Goal: Task Accomplishment & Management: Manage account settings

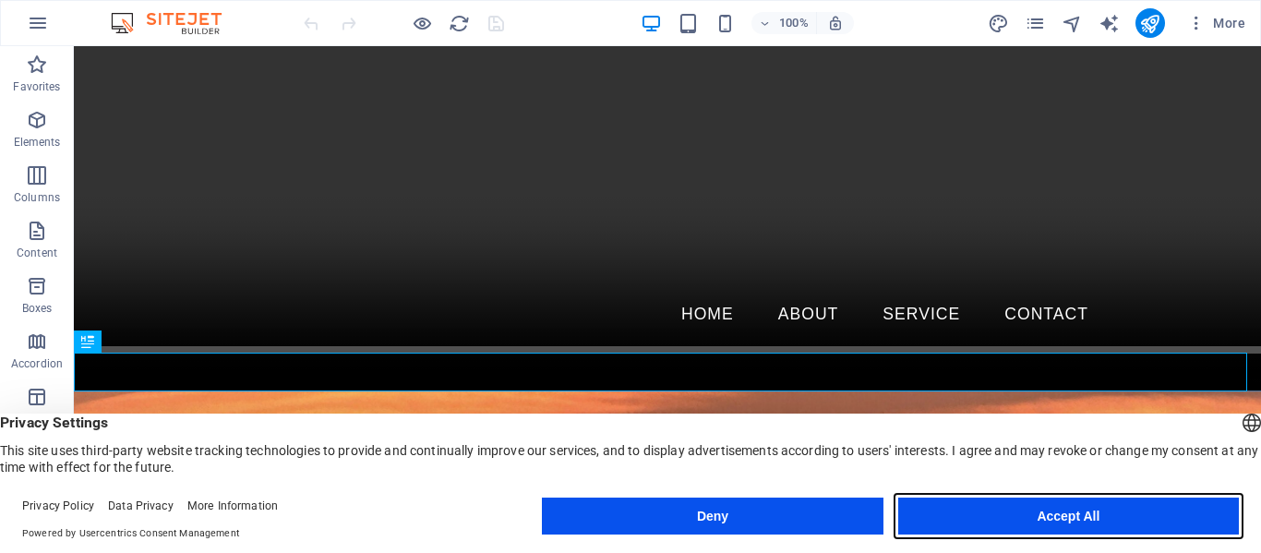
click at [1060, 515] on button "Accept All" at bounding box center [1068, 516] width 341 height 37
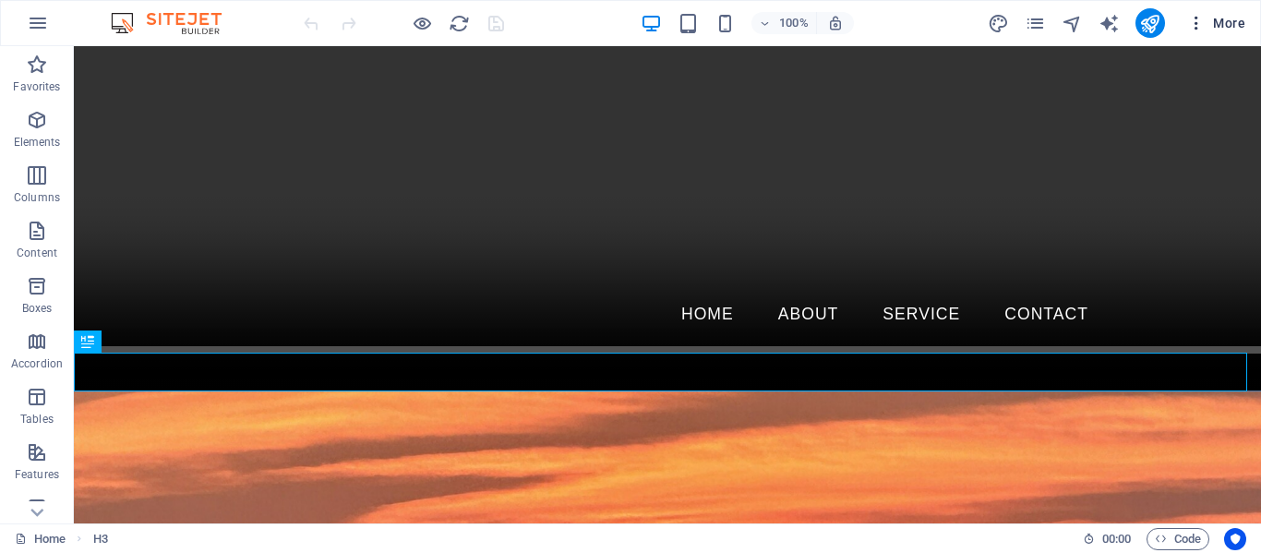
click at [1199, 24] on icon "button" at bounding box center [1196, 23] width 18 height 18
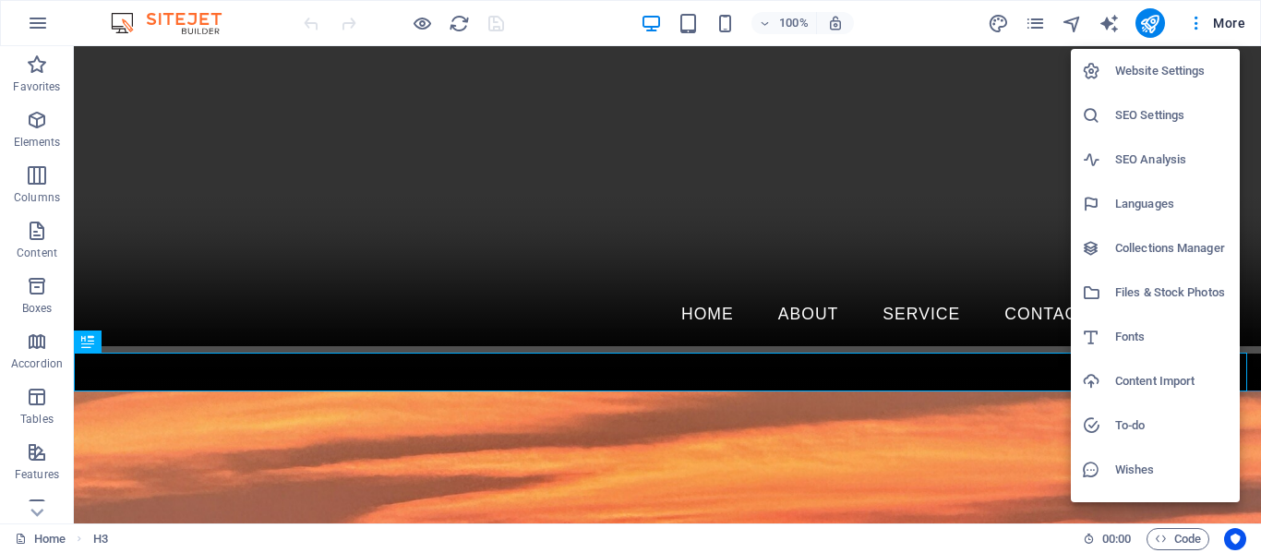
click at [1177, 83] on li "Website Settings" at bounding box center [1155, 71] width 169 height 44
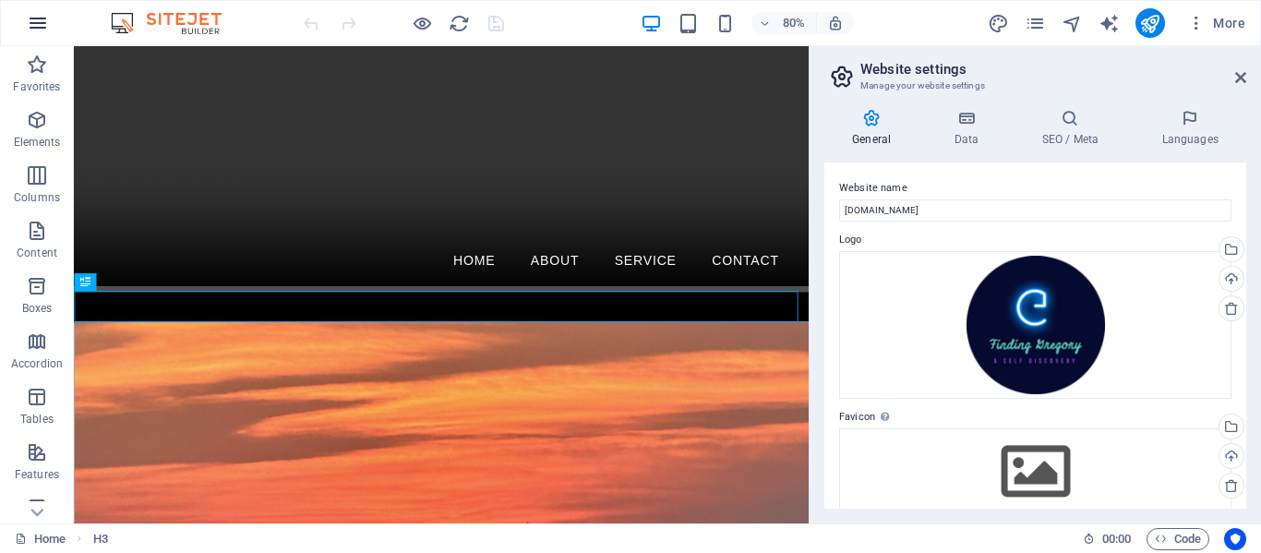
click at [36, 27] on icon "button" at bounding box center [38, 23] width 22 height 22
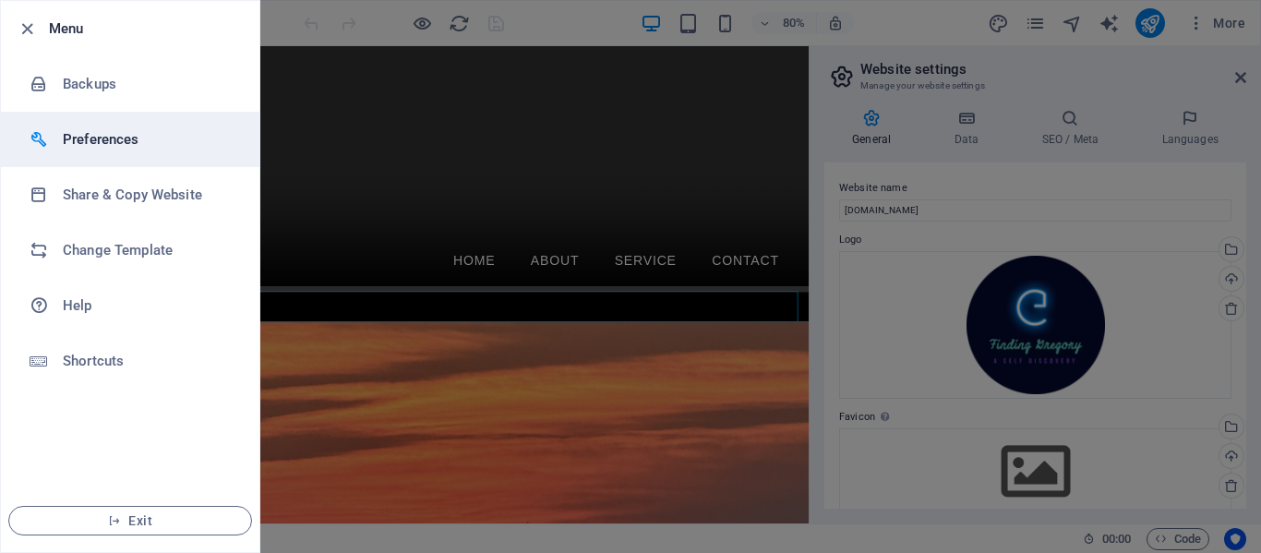
click at [95, 141] on h6 "Preferences" at bounding box center [148, 139] width 171 height 22
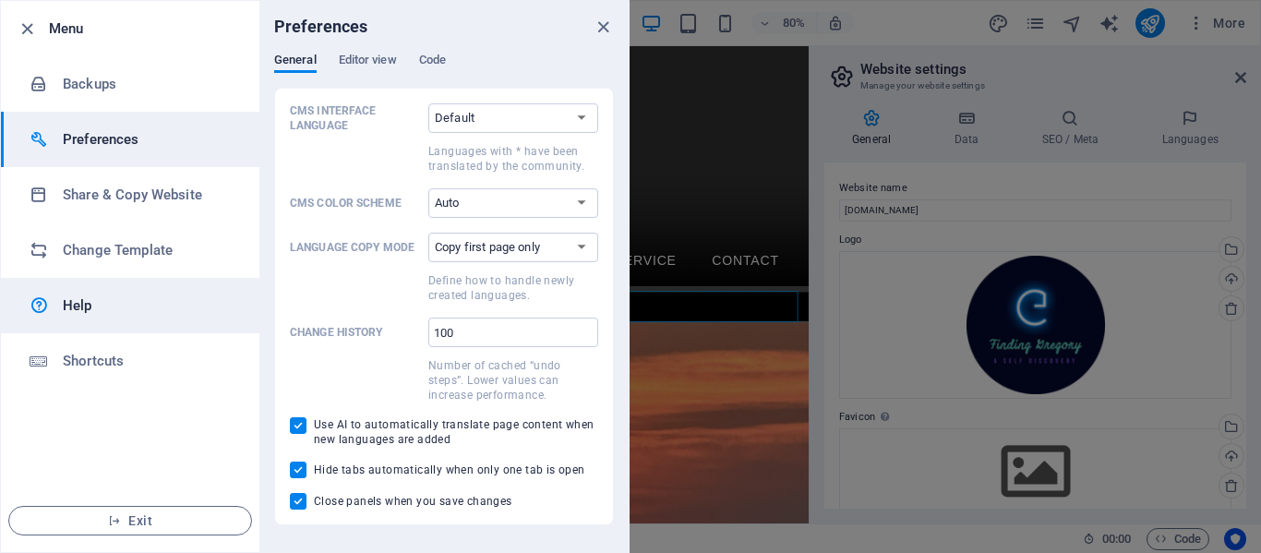
click at [90, 300] on h6 "Help" at bounding box center [148, 306] width 171 height 22
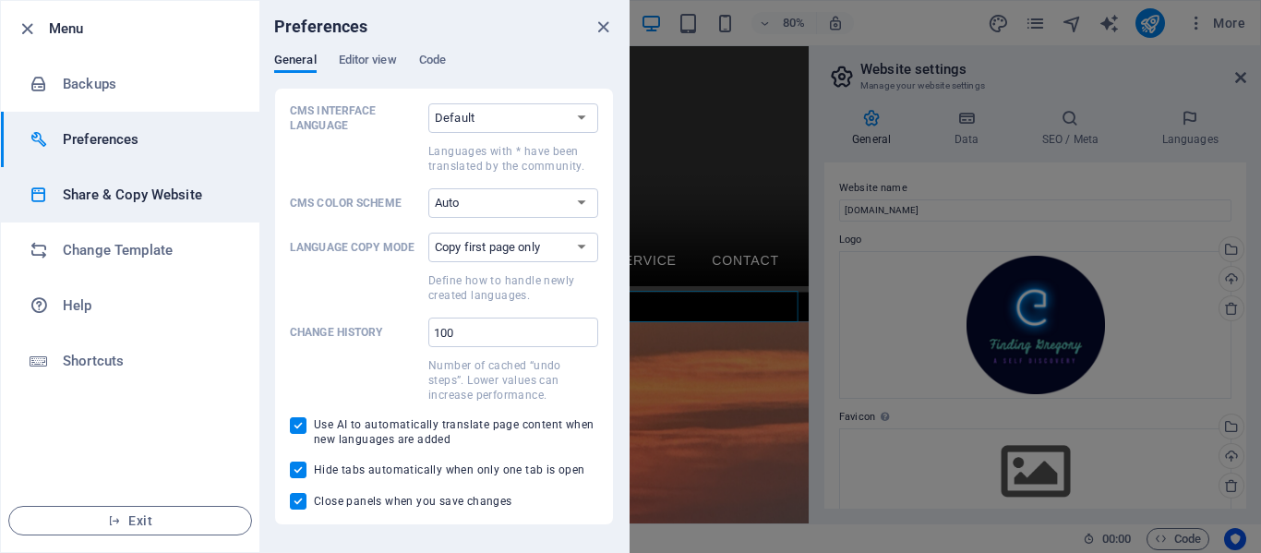
click at [176, 196] on h6 "Share & Copy Website" at bounding box center [148, 195] width 171 height 22
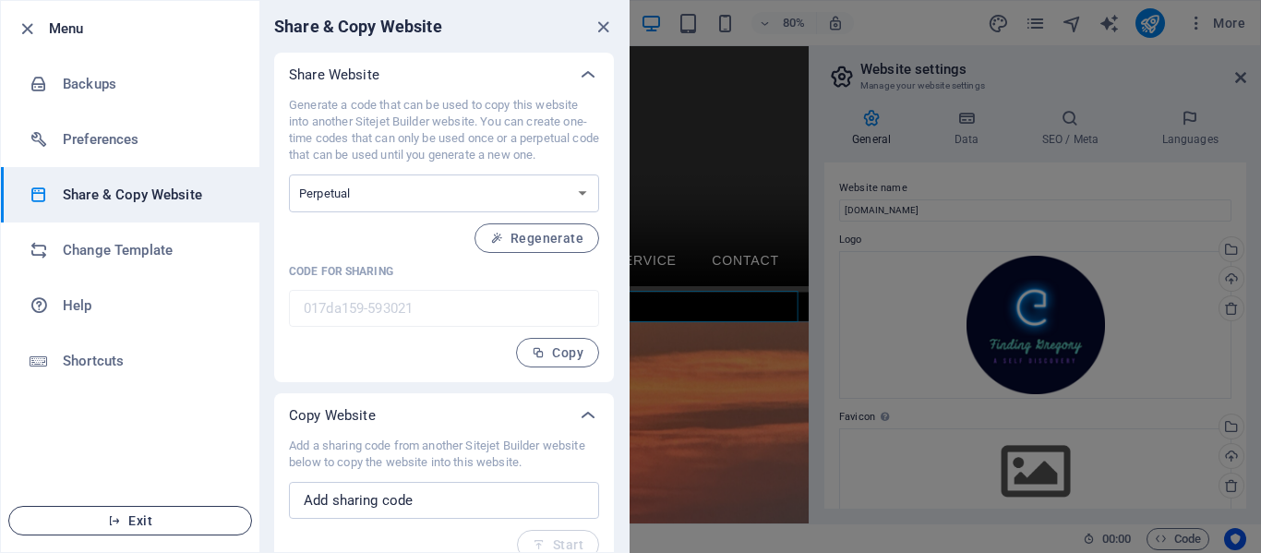
click at [180, 518] on span "Exit" at bounding box center [130, 520] width 212 height 15
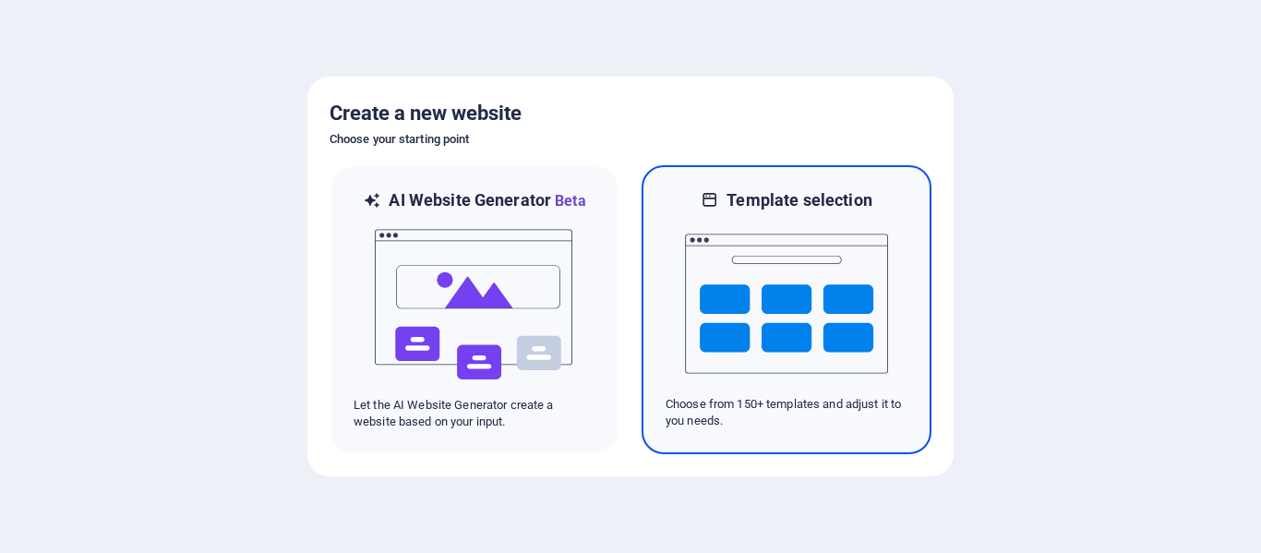
click at [868, 316] on img at bounding box center [786, 303] width 203 height 185
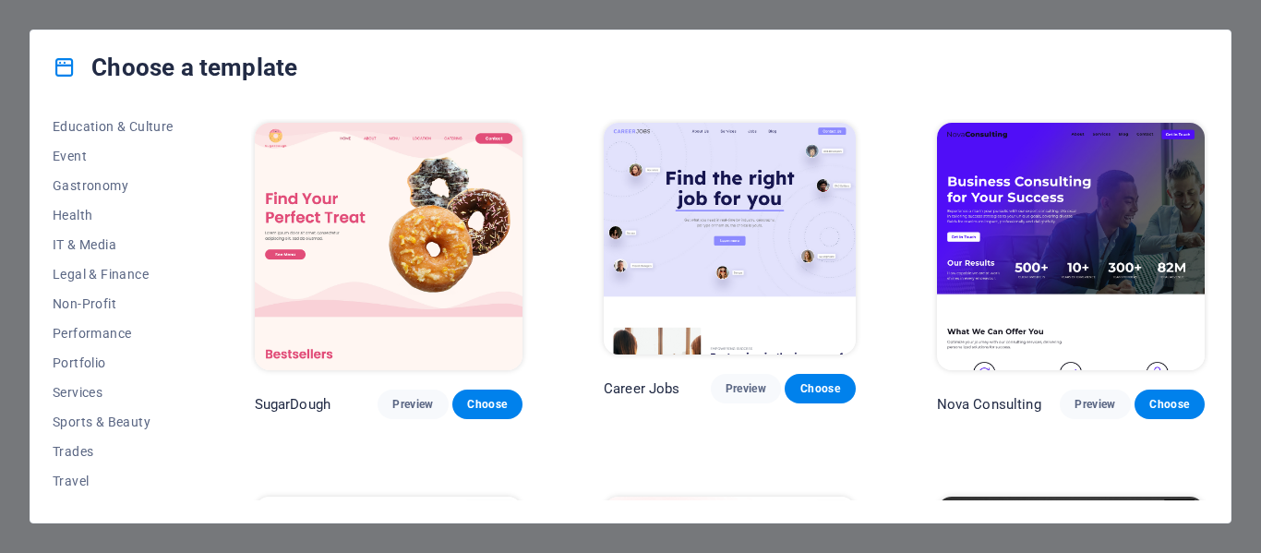
scroll to position [357, 0]
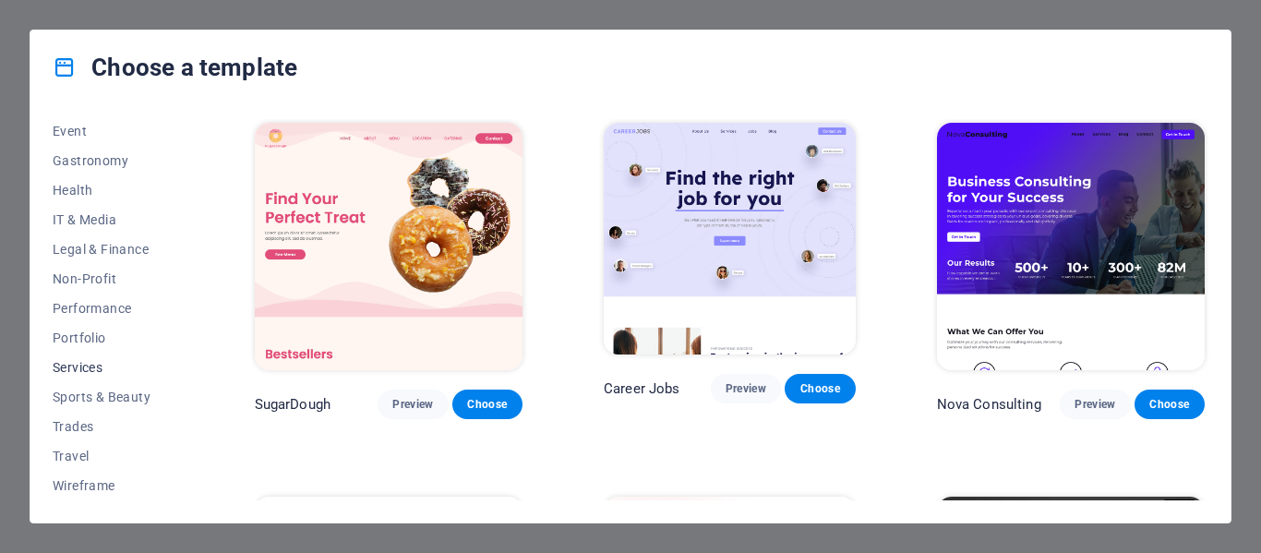
click at [87, 363] on span "Services" at bounding box center [113, 367] width 121 height 15
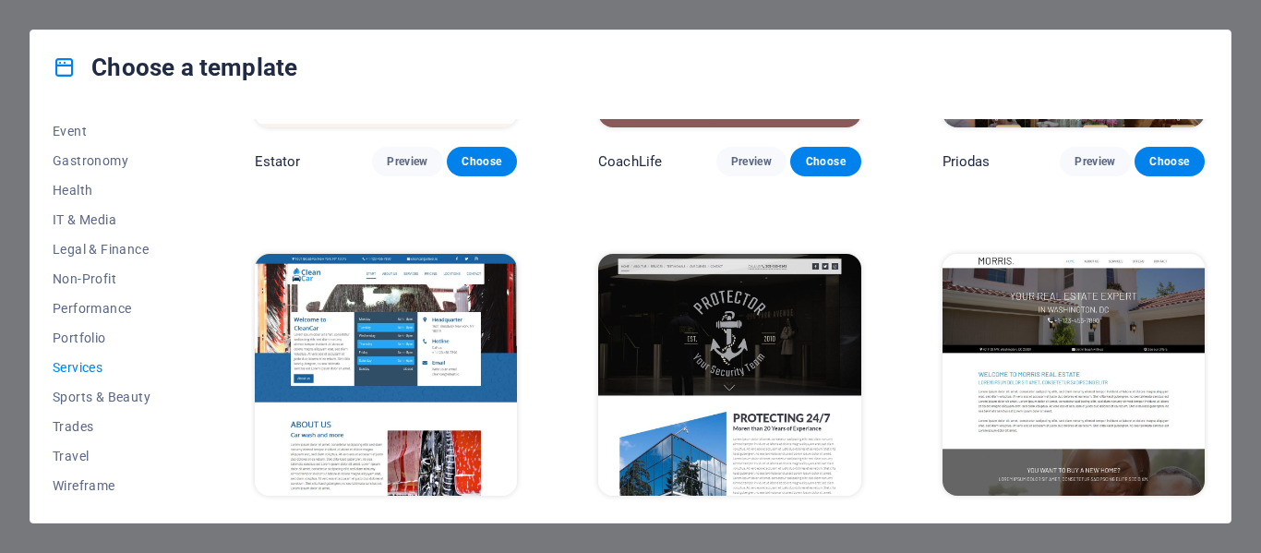
scroll to position [0, 0]
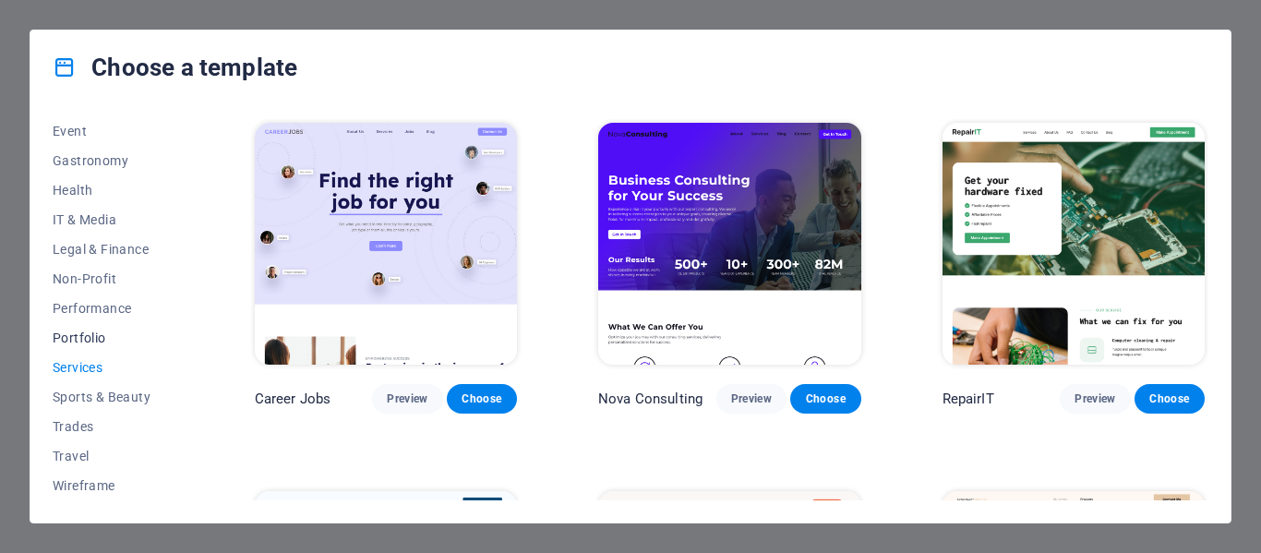
click at [91, 325] on button "Portfolio" at bounding box center [113, 338] width 121 height 30
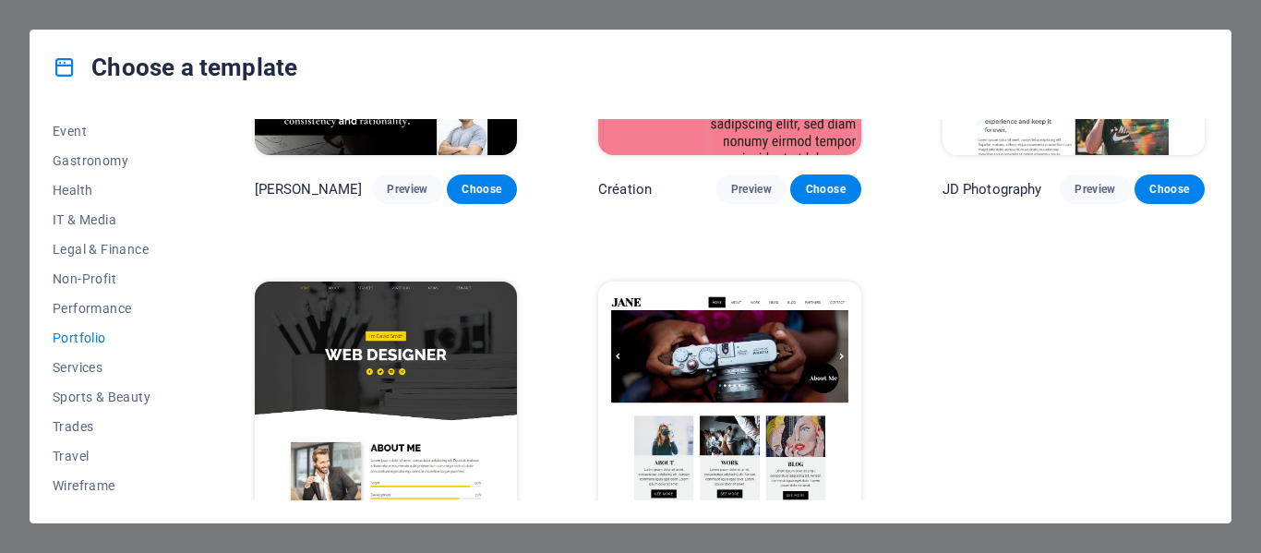
scroll to position [651, 0]
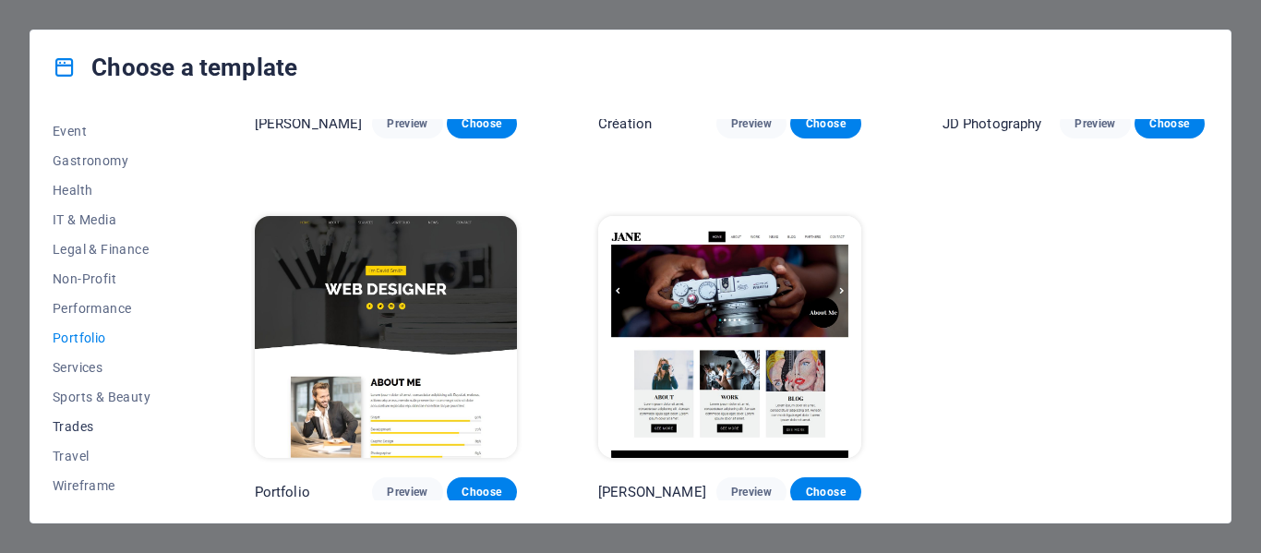
click at [81, 423] on span "Trades" at bounding box center [113, 426] width 121 height 15
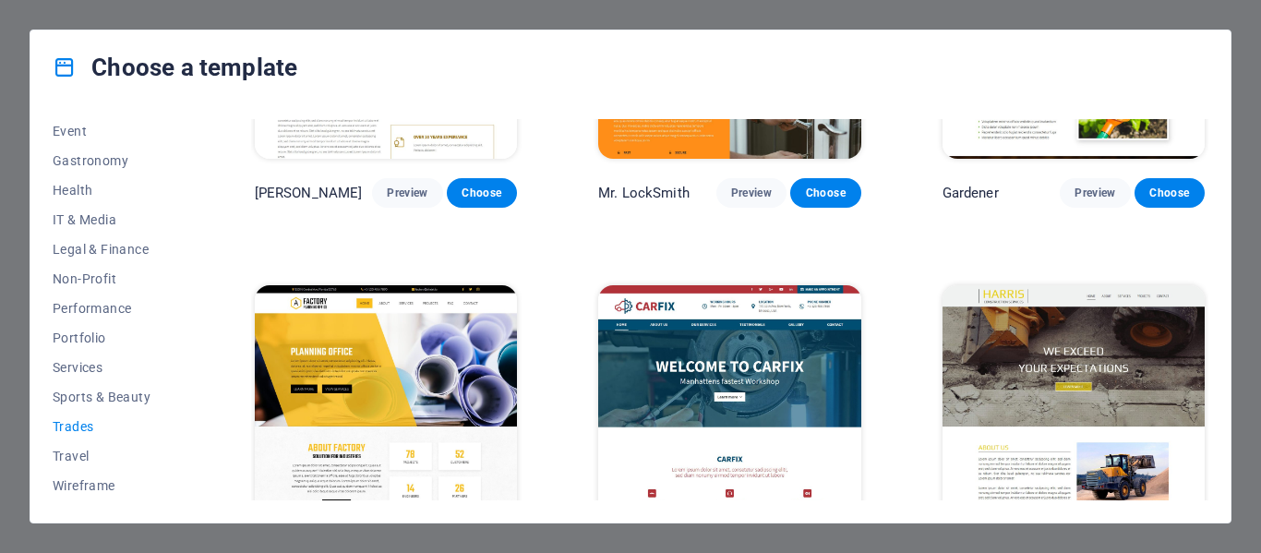
scroll to position [644, 0]
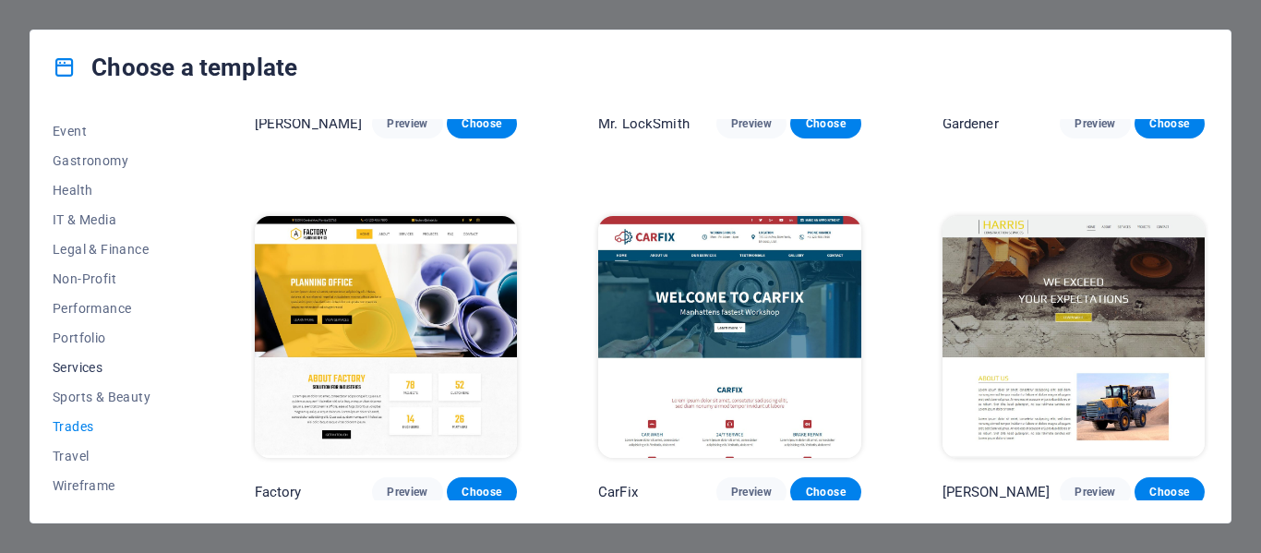
click at [92, 361] on span "Services" at bounding box center [113, 367] width 121 height 15
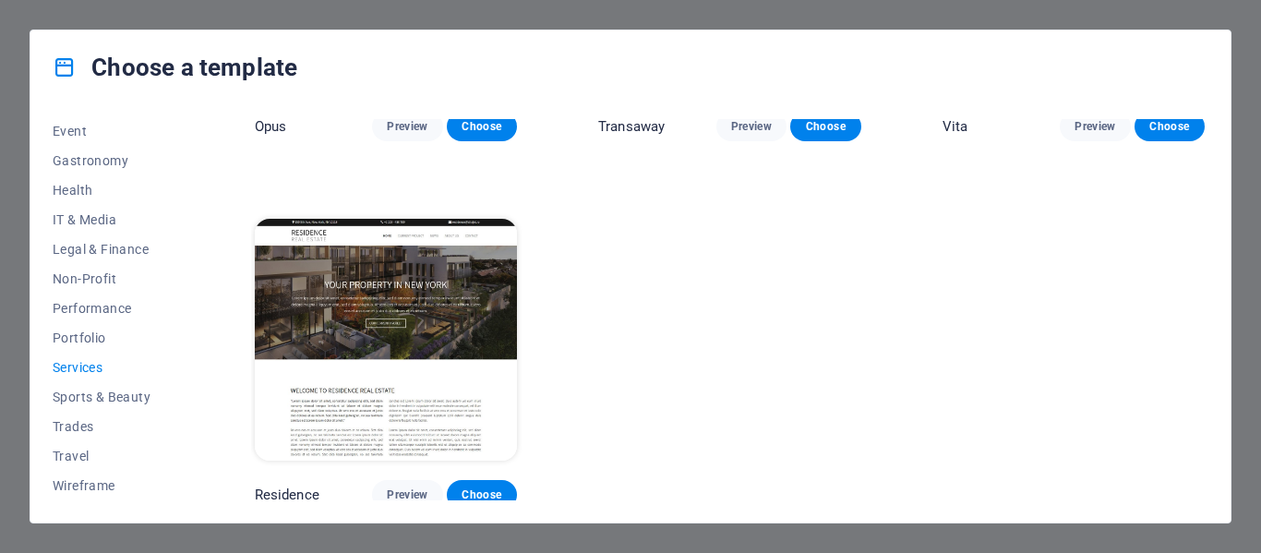
scroll to position [0, 0]
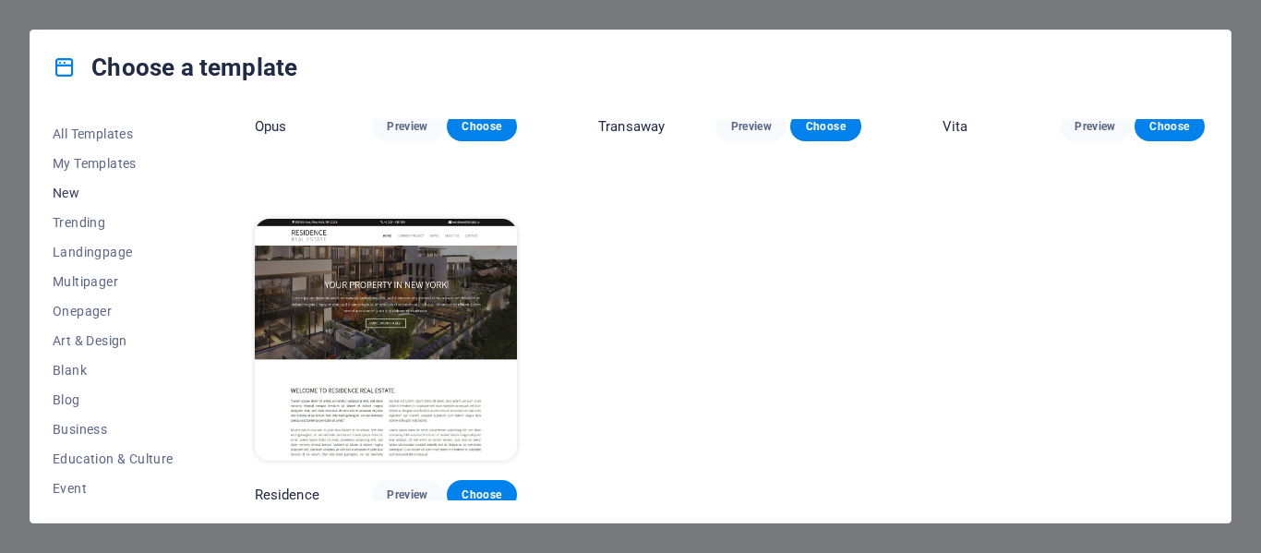
click at [67, 189] on span "New" at bounding box center [113, 193] width 121 height 15
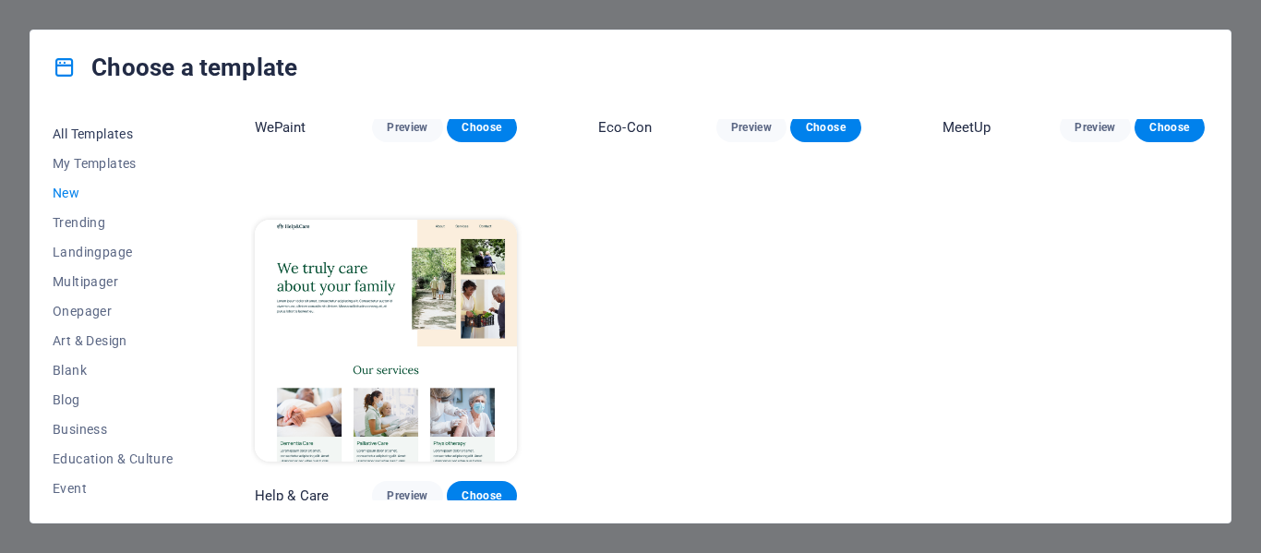
click at [89, 124] on button "All Templates" at bounding box center [113, 134] width 121 height 30
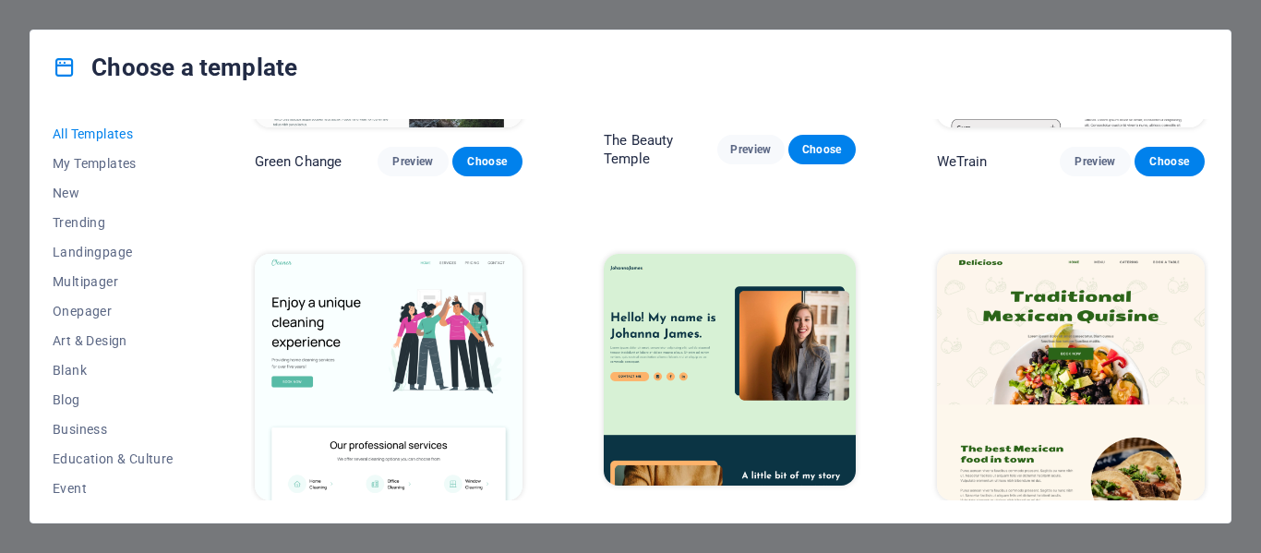
scroll to position [0, 0]
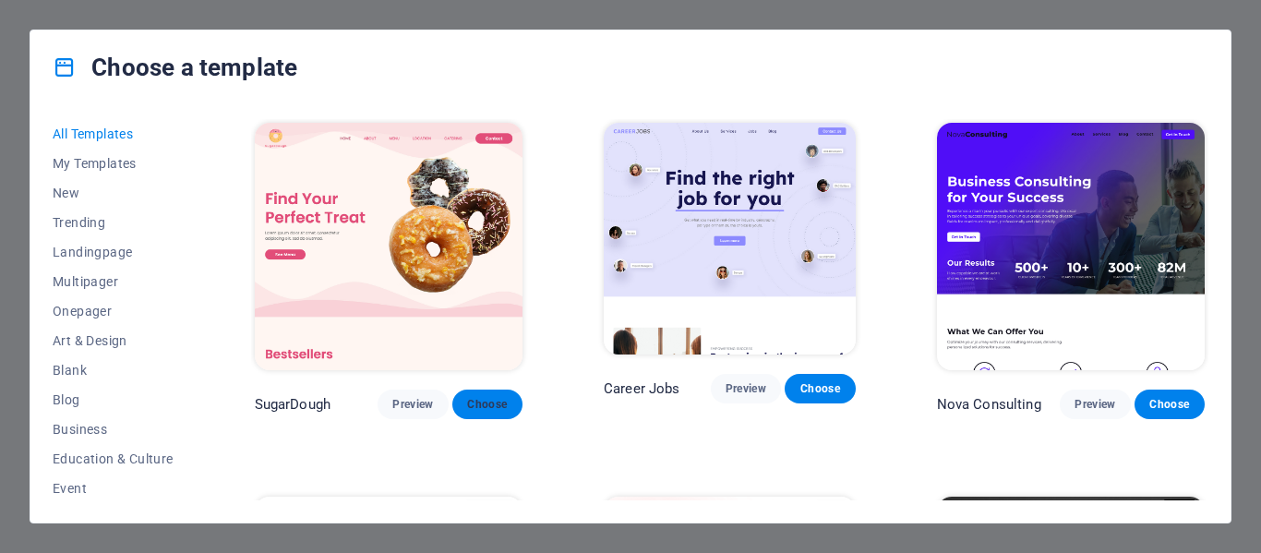
click at [500, 402] on span "Choose" at bounding box center [487, 404] width 41 height 15
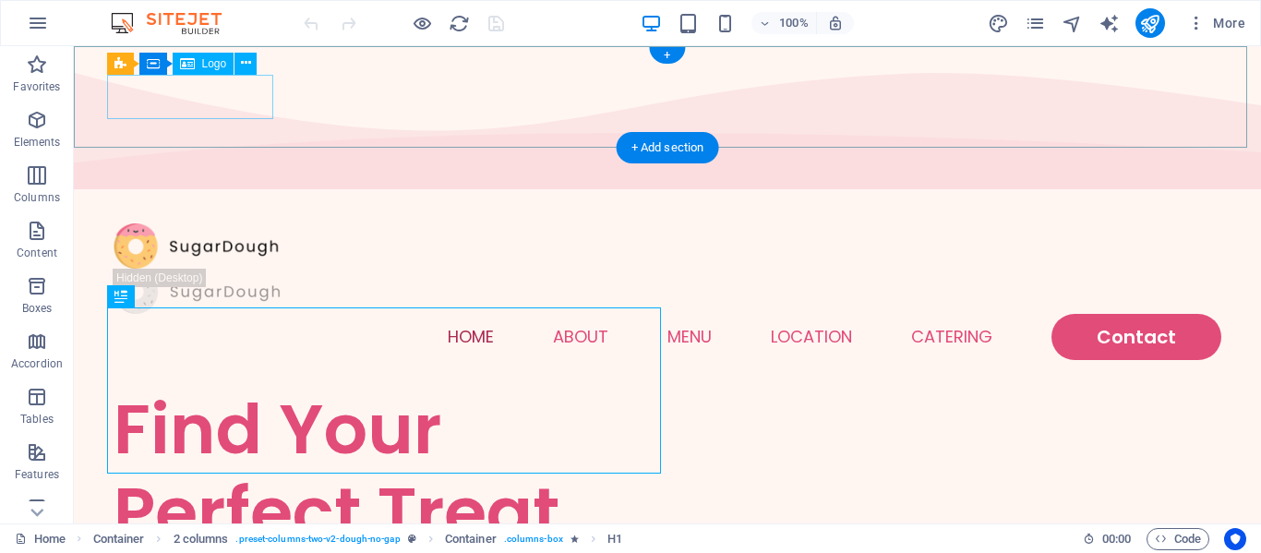
click at [234, 223] on div at bounding box center [668, 245] width 1108 height 45
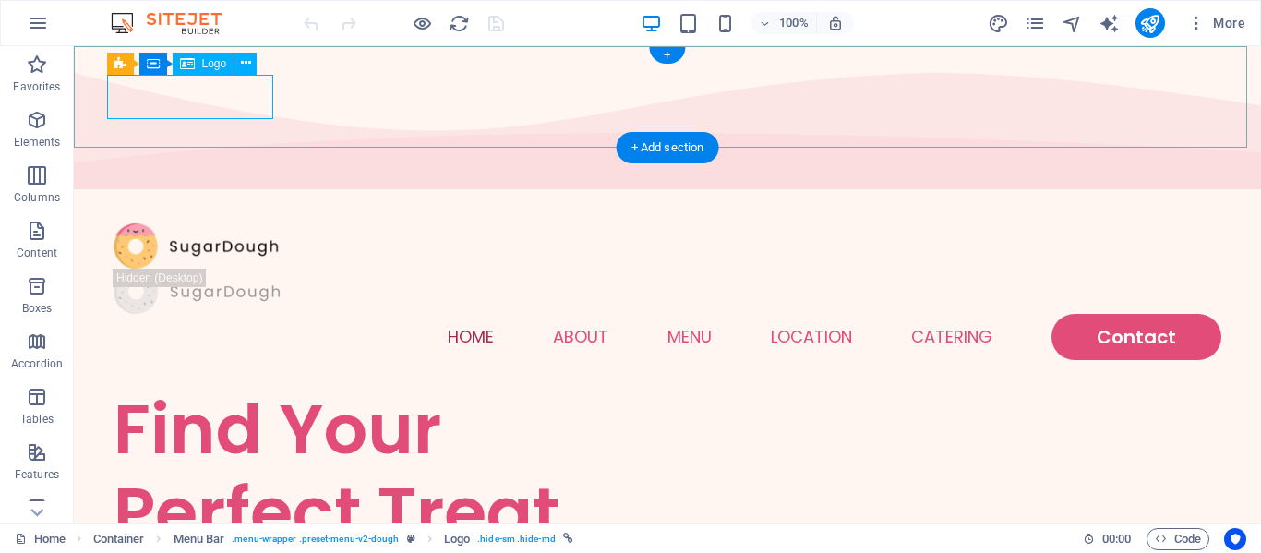
click at [192, 223] on div at bounding box center [668, 245] width 1108 height 45
click at [246, 66] on icon at bounding box center [246, 63] width 10 height 19
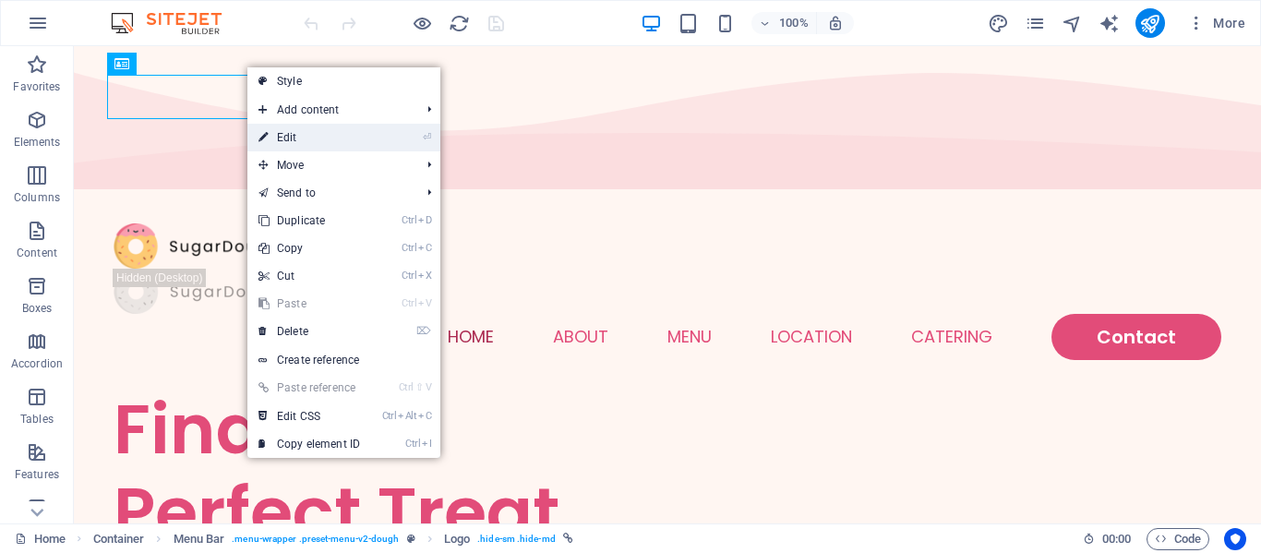
click at [282, 126] on link "⏎ Edit" at bounding box center [309, 138] width 124 height 28
select select "px"
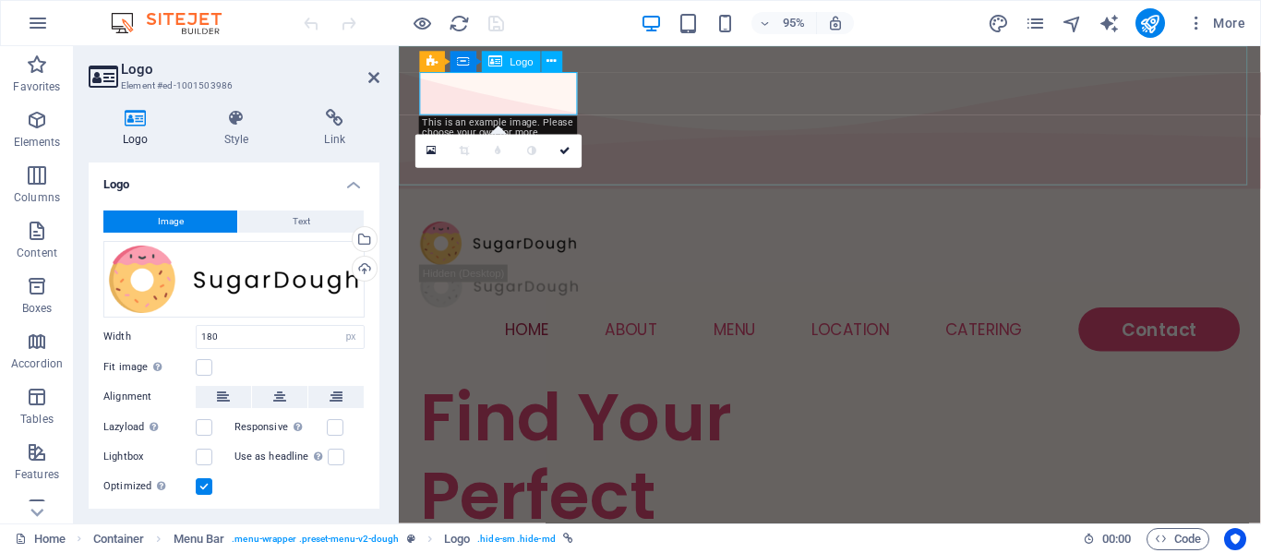
click at [569, 231] on div at bounding box center [852, 253] width 863 height 45
click at [552, 231] on div at bounding box center [852, 253] width 863 height 45
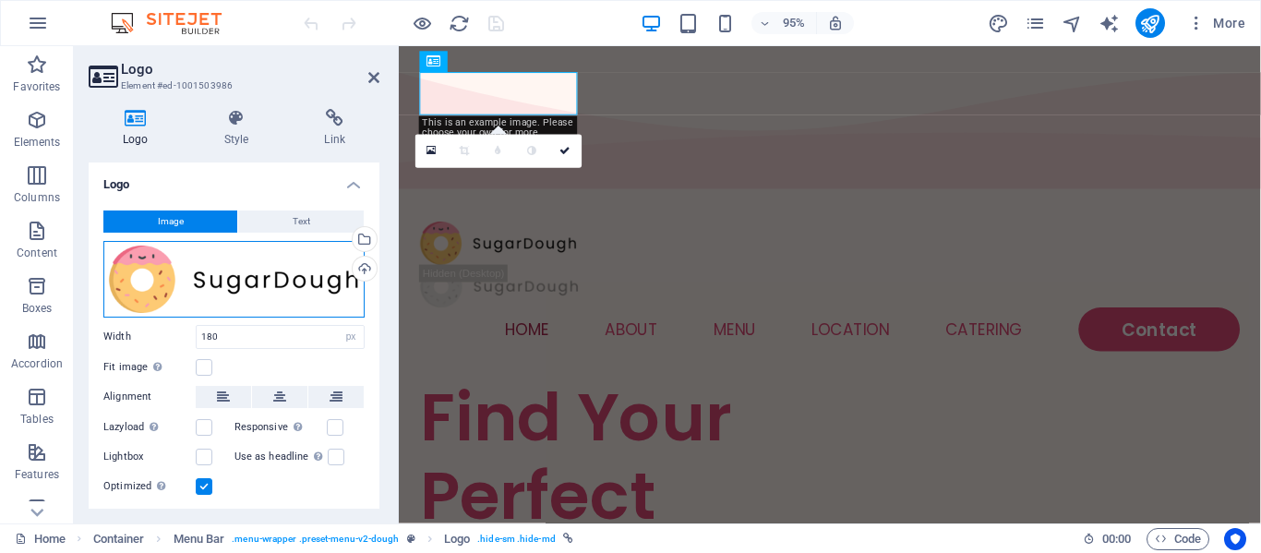
click at [324, 280] on div "Drag files here, click to choose files or select files from Files or our free s…" at bounding box center [233, 279] width 261 height 77
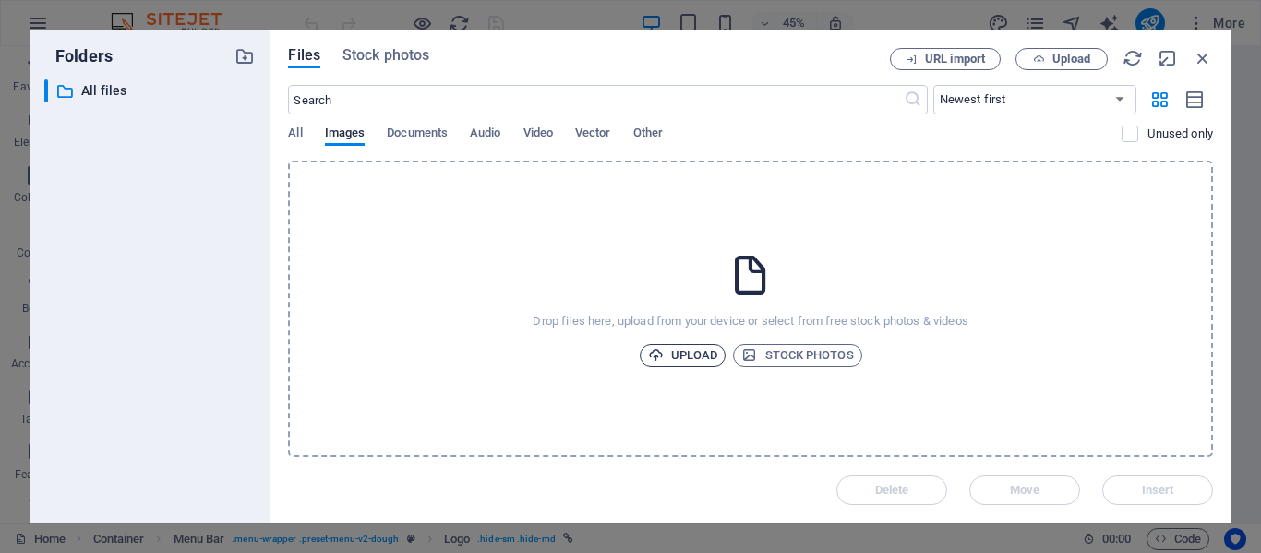
click at [698, 351] on span "Upload" at bounding box center [683, 355] width 70 height 22
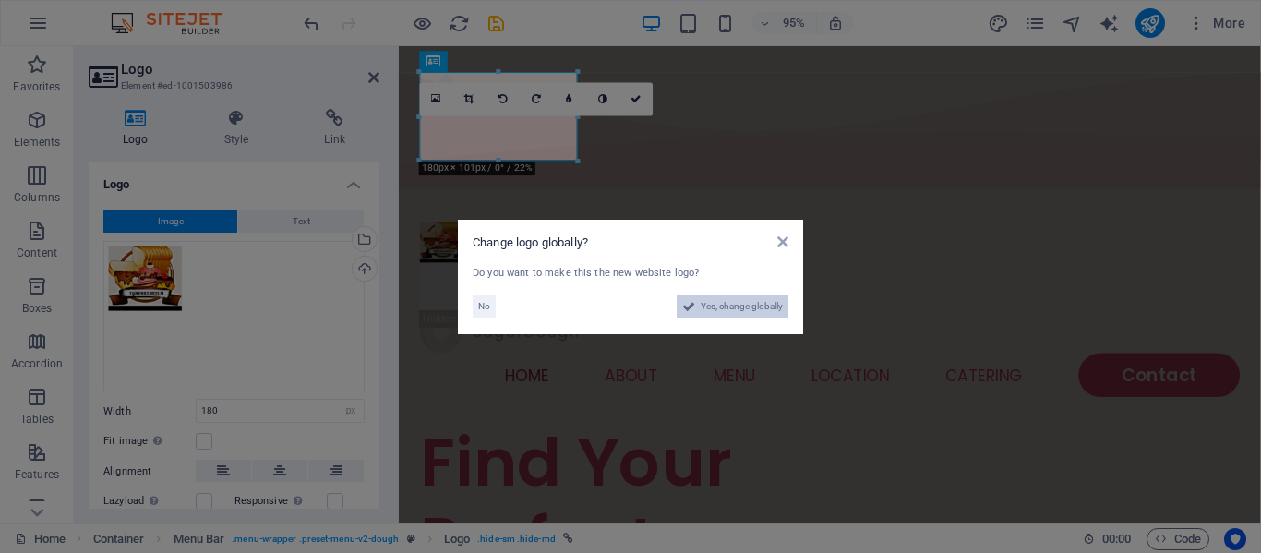
click at [733, 314] on span "Yes, change globally" at bounding box center [742, 306] width 82 height 22
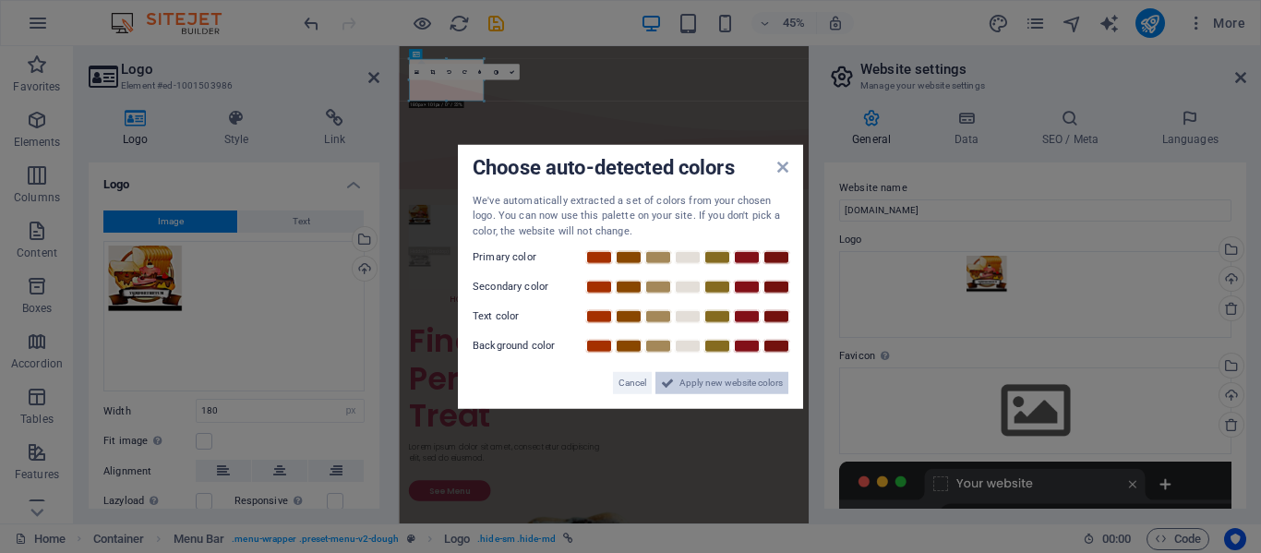
click at [726, 385] on span "Apply new website colors" at bounding box center [731, 383] width 103 height 22
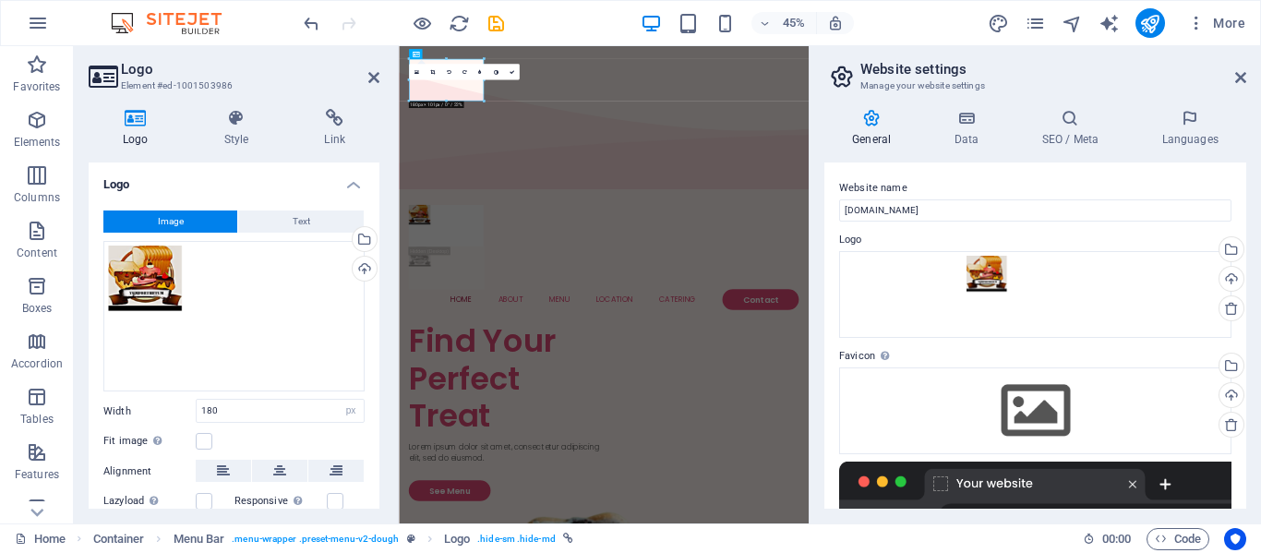
scroll to position [120, 0]
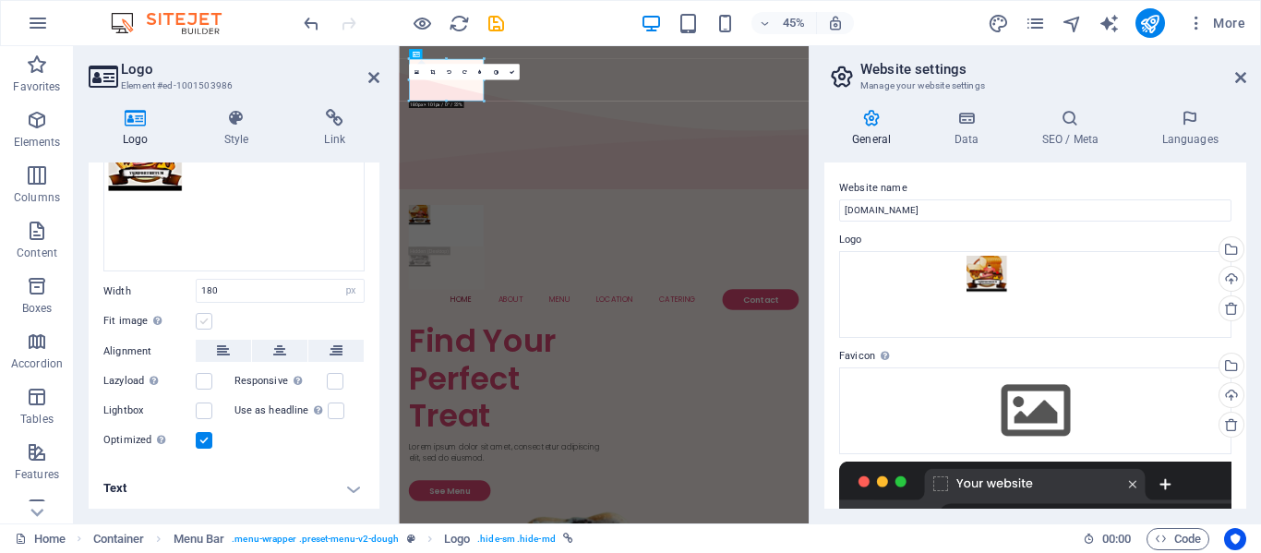
click at [206, 319] on label at bounding box center [204, 321] width 17 height 17
click at [0, 0] on input "Fit image Automatically fit image to a fixed width and height" at bounding box center [0, 0] width 0 height 0
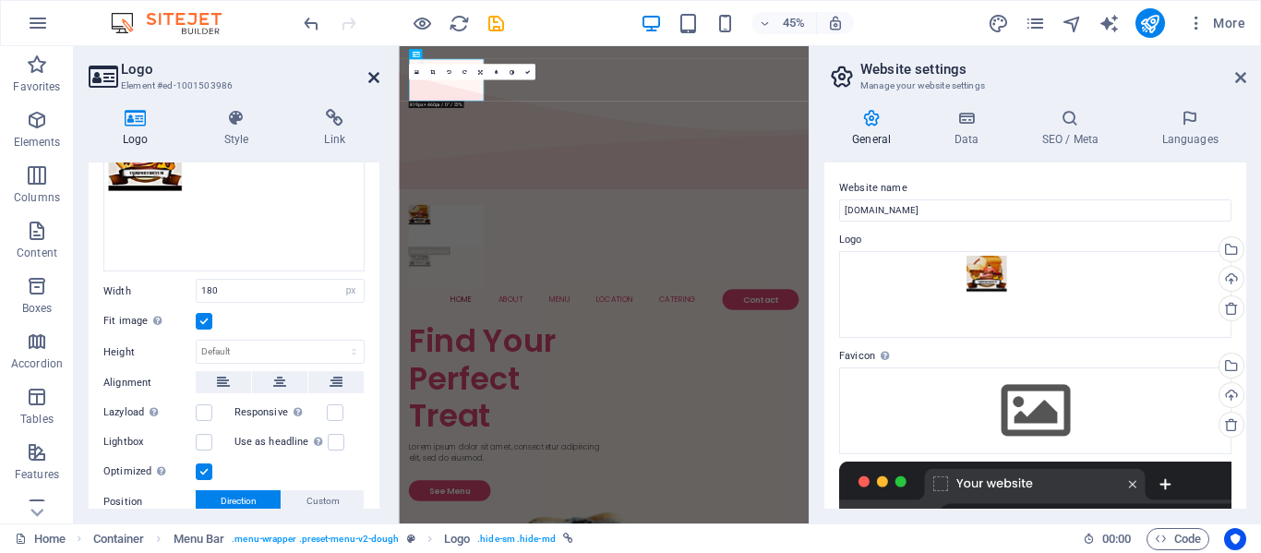
click at [377, 80] on icon at bounding box center [373, 77] width 11 height 15
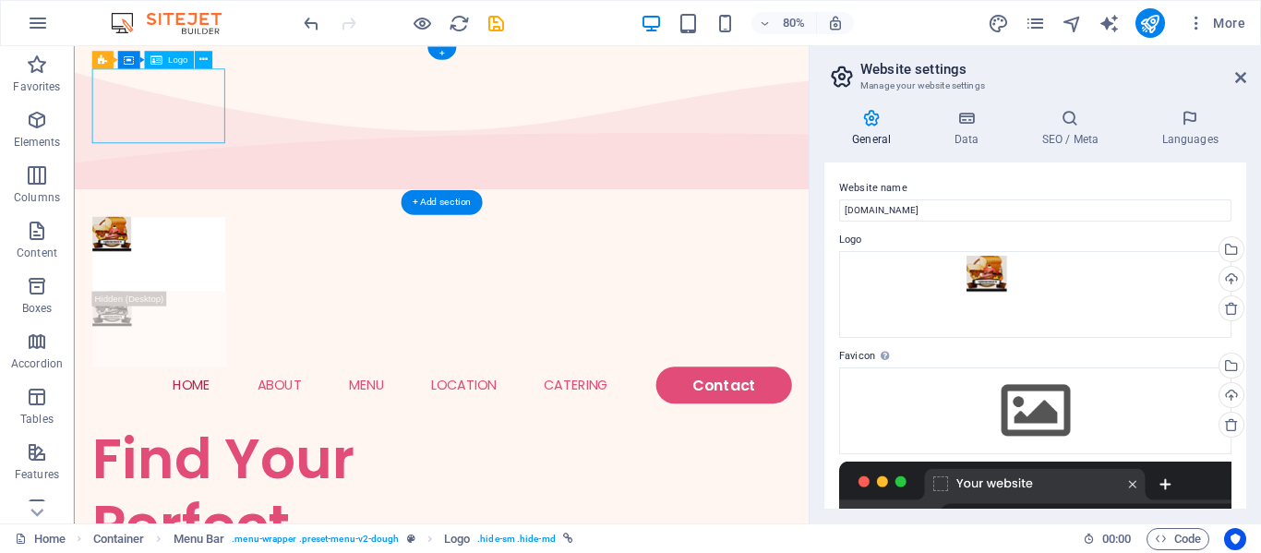
drag, startPoint x: 126, startPoint y: 92, endPoint x: 199, endPoint y: 145, distance: 89.9
click at [199, 259] on div at bounding box center [533, 305] width 874 height 93
click at [204, 52] on icon at bounding box center [203, 60] width 8 height 16
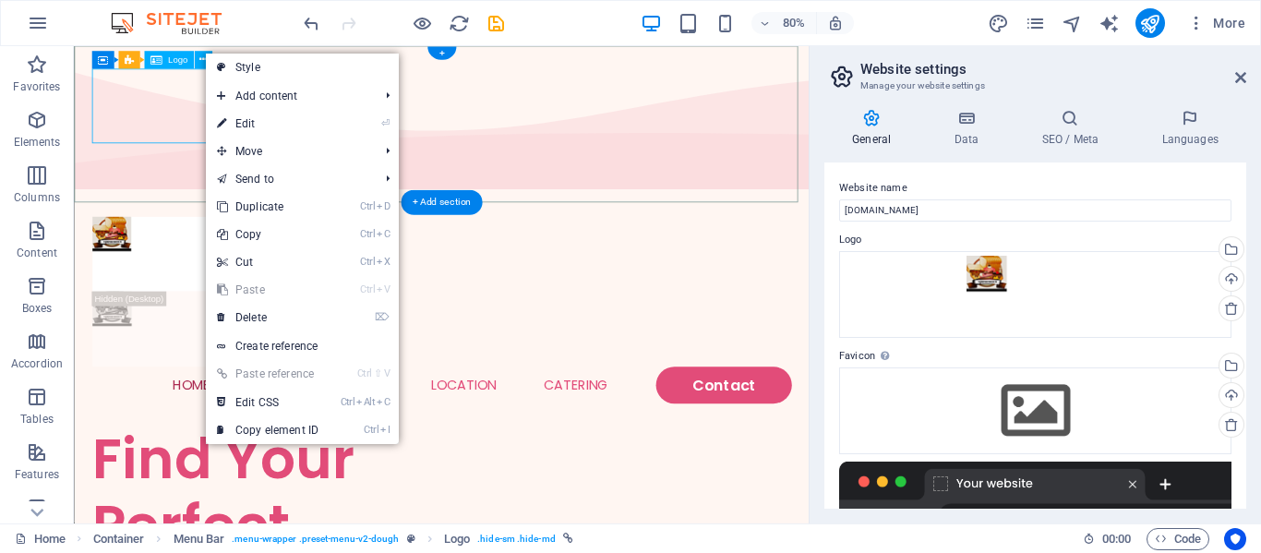
click at [113, 259] on div at bounding box center [533, 305] width 874 height 93
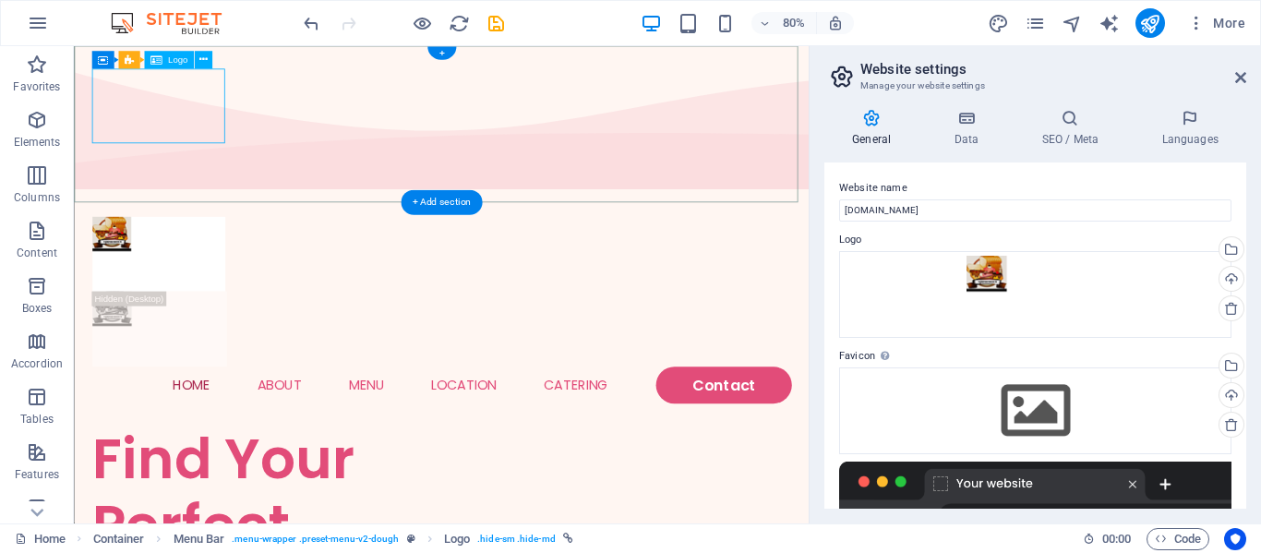
click at [113, 259] on div at bounding box center [533, 305] width 874 height 93
select select "px"
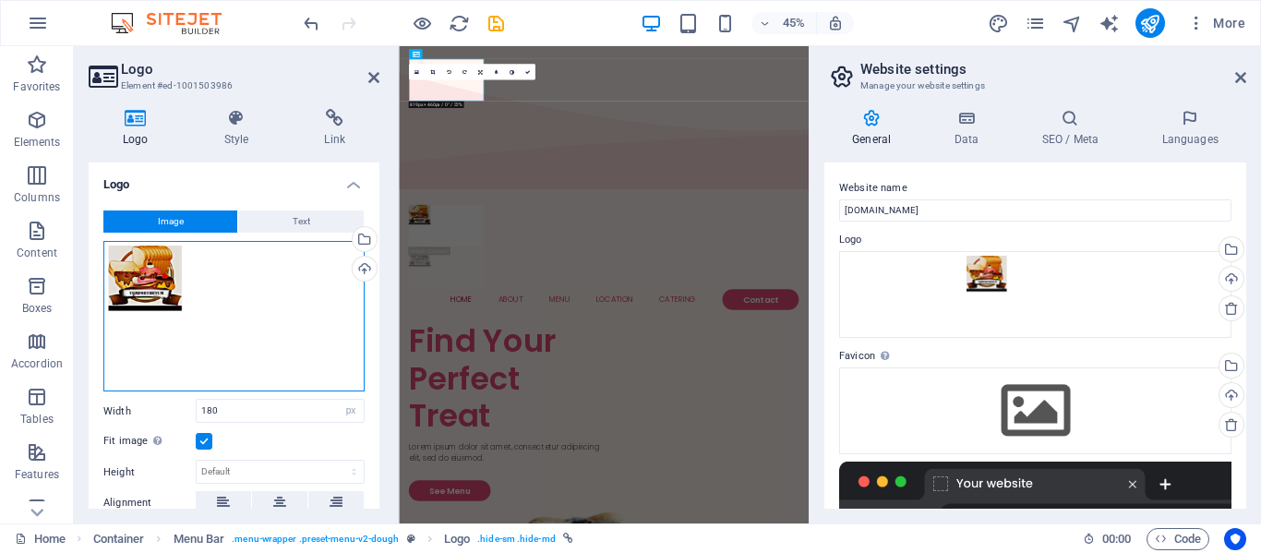
click at [172, 282] on div "Drag files here, click to choose files or select files from Files or our free s…" at bounding box center [233, 316] width 261 height 151
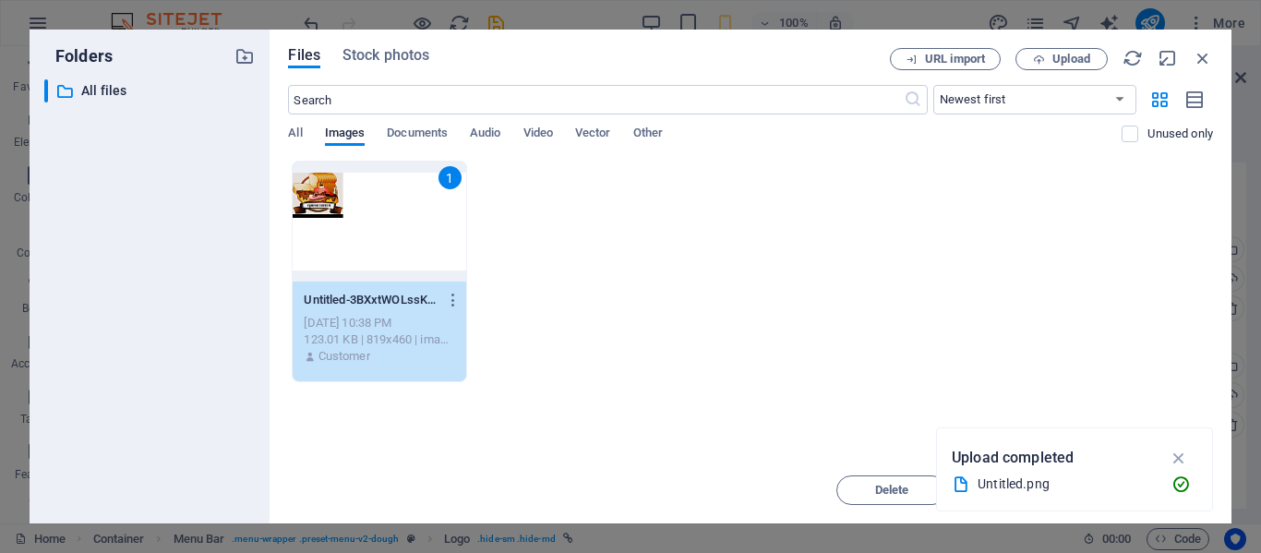
click at [554, 287] on div "1 Untitled-3BXxtWOLssKH_d3IxjPT4A.png Untitled-3BXxtWOLssKH_d3IxjPT4A.png [DATE…" at bounding box center [750, 272] width 925 height 222
click at [453, 299] on icon "button" at bounding box center [454, 300] width 18 height 17
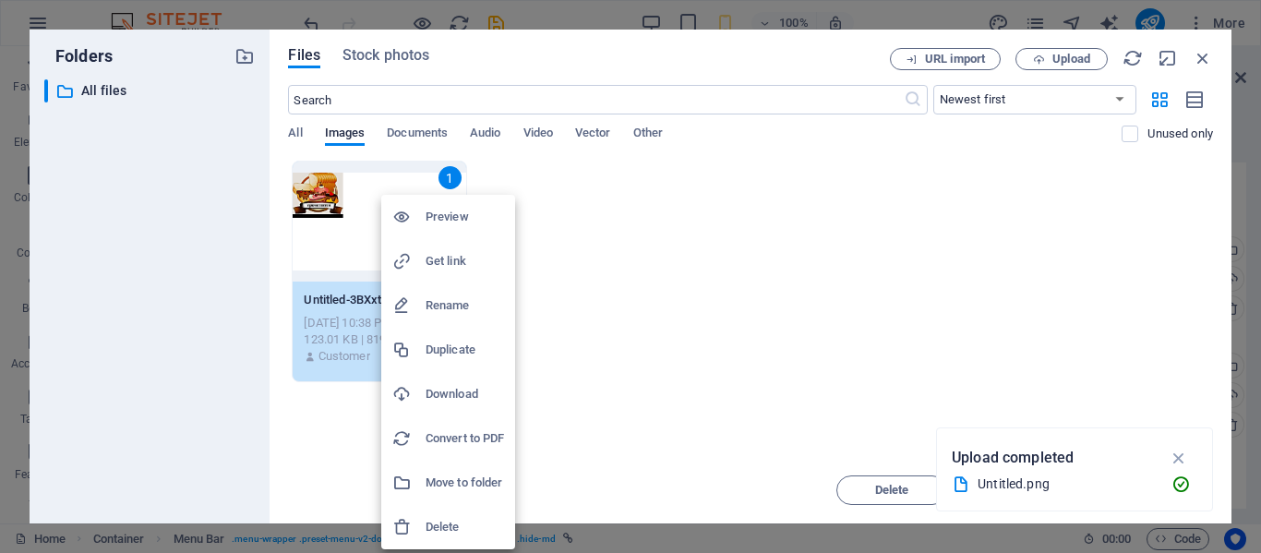
drag, startPoint x: 453, startPoint y: 299, endPoint x: 435, endPoint y: 497, distance: 198.5
click at [435, 497] on ul "Preview Get link Rename Duplicate Download Convert to PDF Move to folder Delete" at bounding box center [448, 372] width 134 height 355
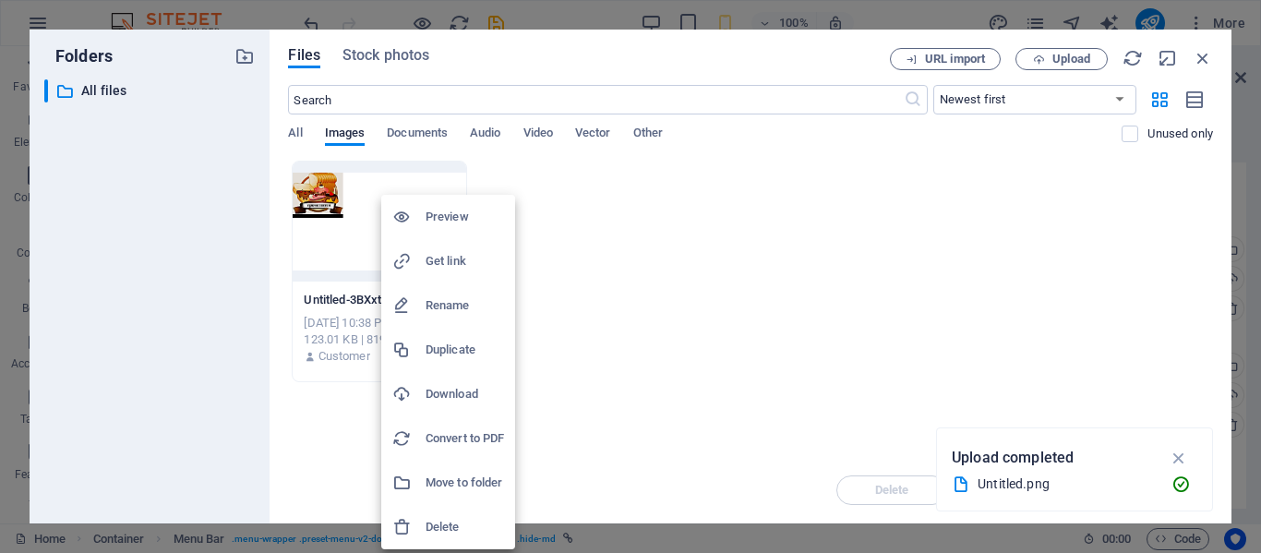
click at [436, 524] on h6 "Delete" at bounding box center [465, 527] width 78 height 22
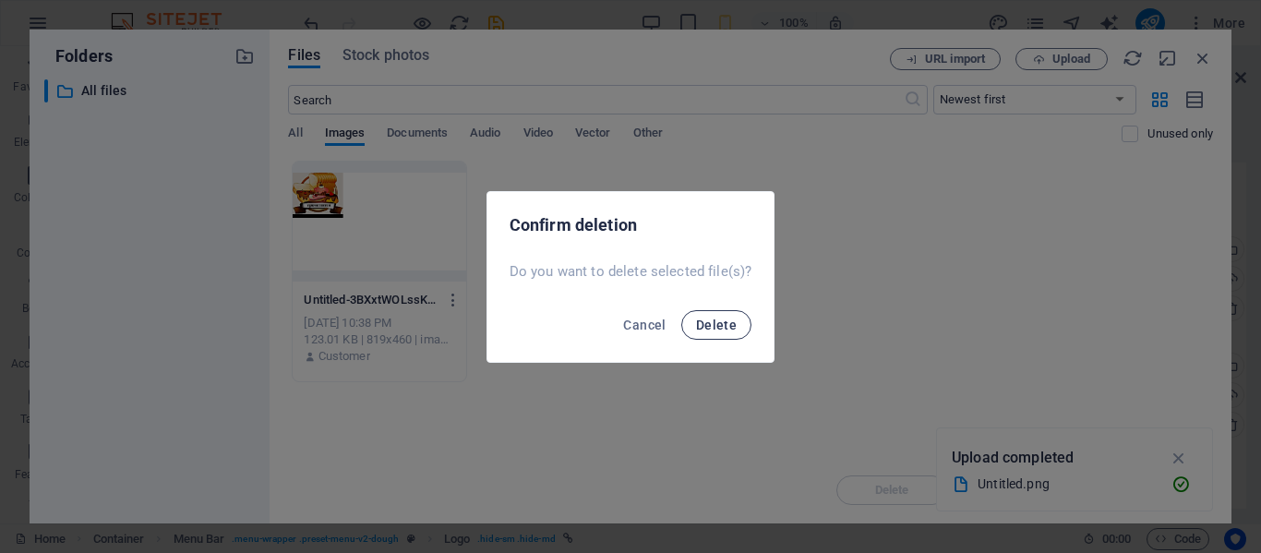
click at [701, 327] on span "Delete" at bounding box center [716, 325] width 41 height 15
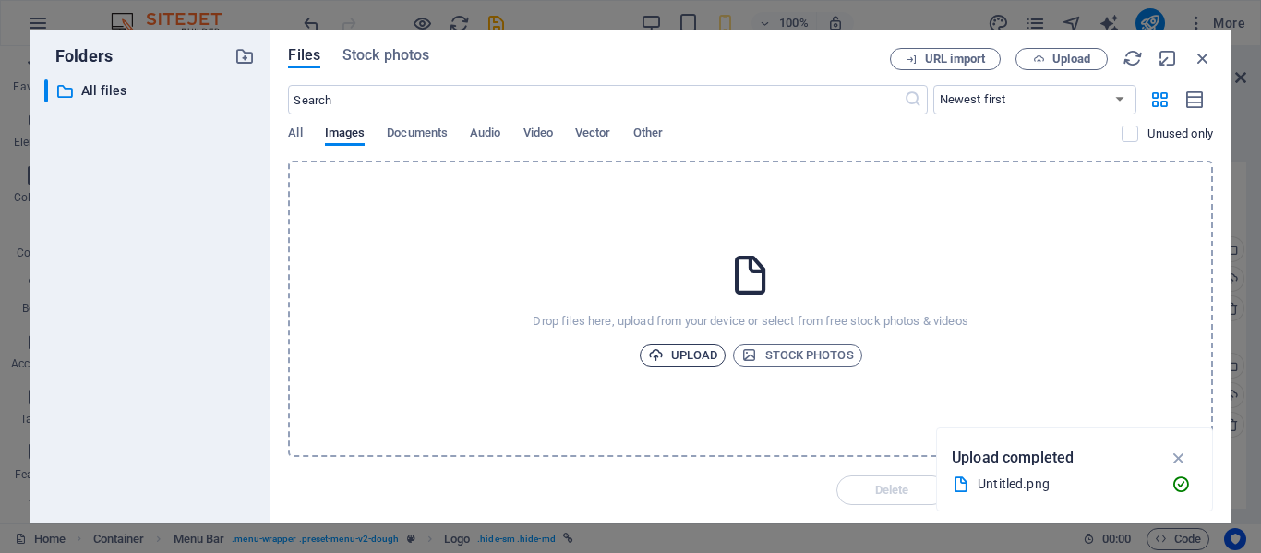
click at [698, 357] on span "Upload" at bounding box center [683, 355] width 70 height 22
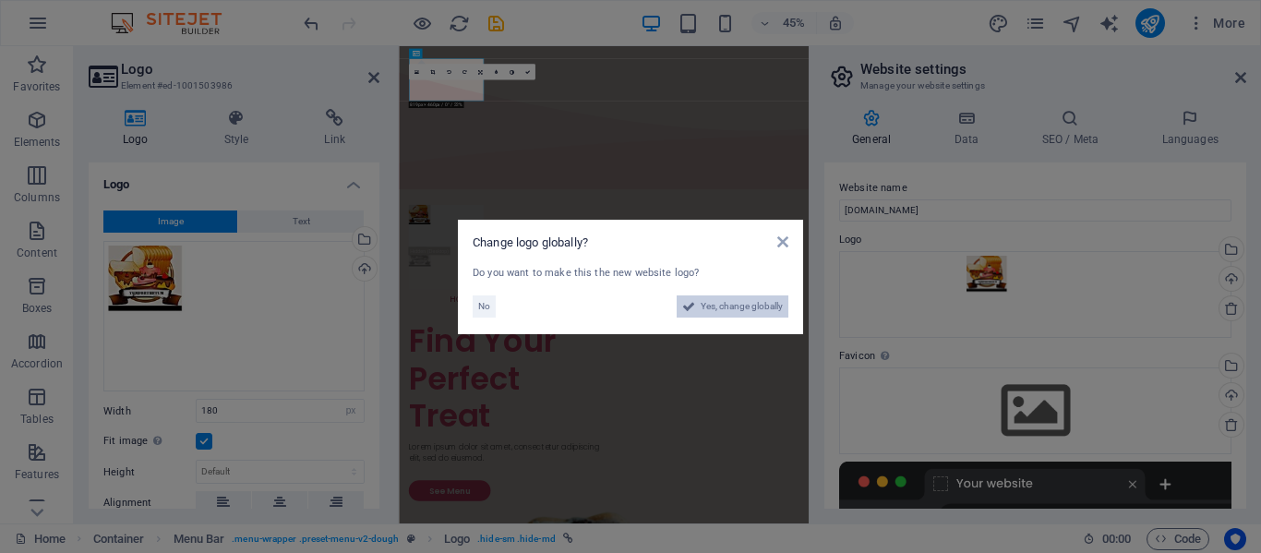
click at [730, 305] on span "Yes, change globally" at bounding box center [742, 306] width 82 height 22
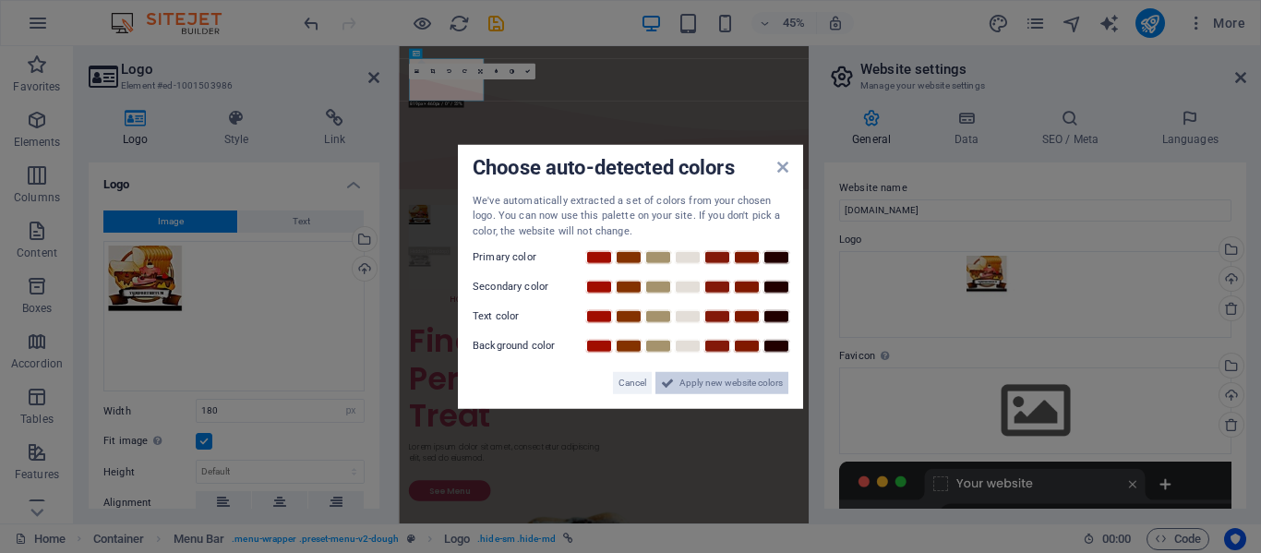
click at [735, 391] on span "Apply new website colors" at bounding box center [731, 383] width 103 height 22
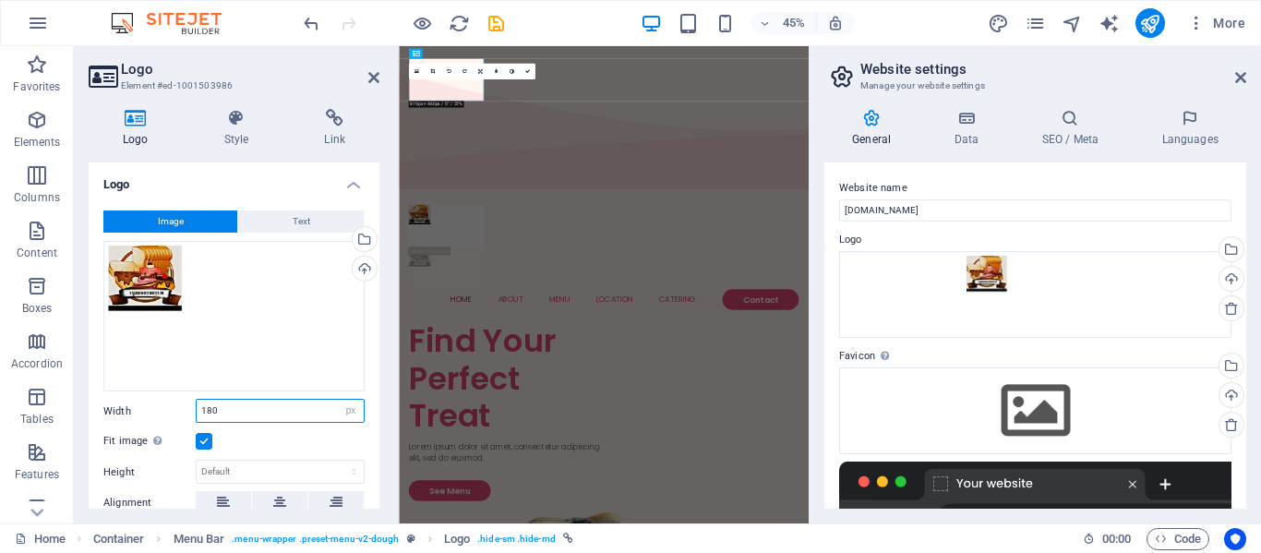
click at [282, 402] on input "180" at bounding box center [280, 411] width 167 height 22
type input "1"
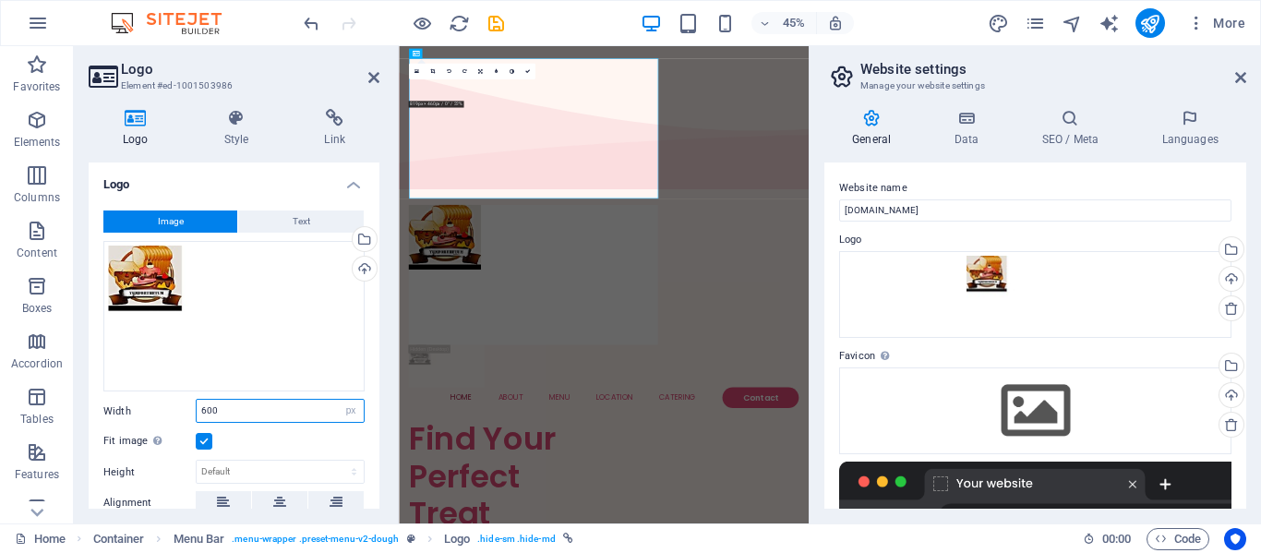
type input "600"
click at [209, 435] on label at bounding box center [204, 441] width 17 height 17
click at [0, 0] on input "Fit image Automatically fit image to a fixed width and height" at bounding box center [0, 0] width 0 height 0
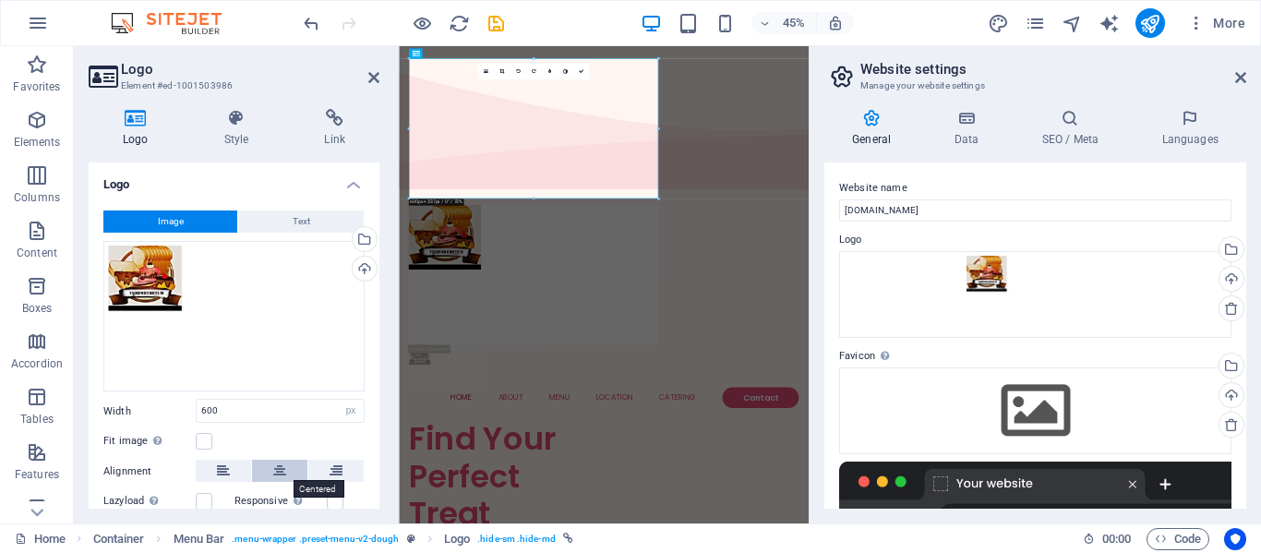
click at [273, 464] on icon at bounding box center [279, 471] width 13 height 22
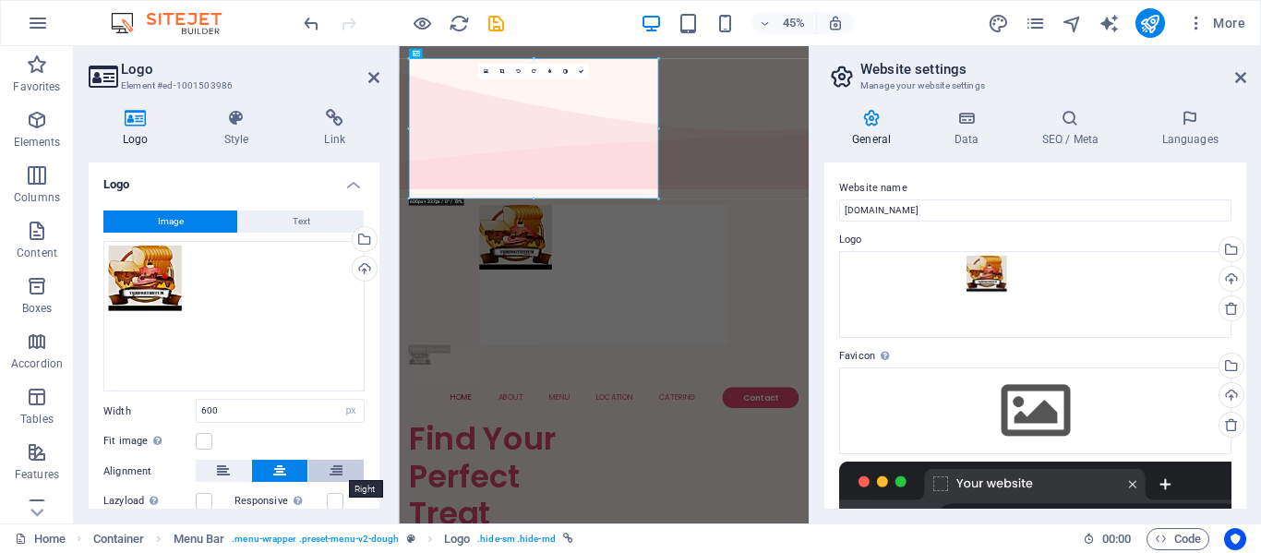
click at [332, 464] on icon at bounding box center [336, 471] width 13 height 22
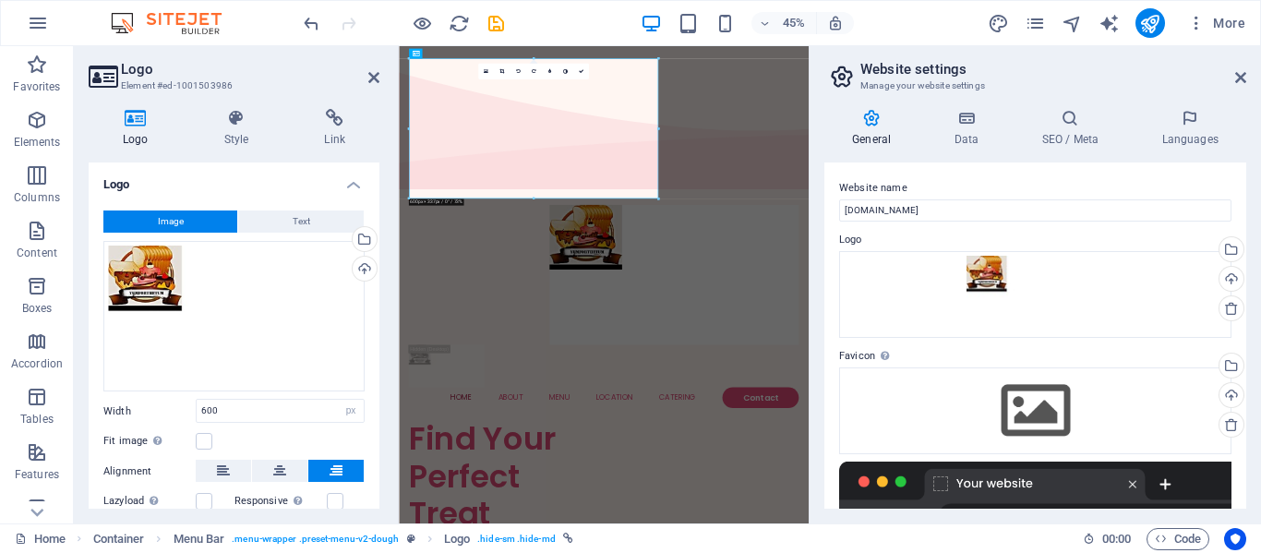
drag, startPoint x: 375, startPoint y: 407, endPoint x: 388, endPoint y: 498, distance: 91.4
click at [388, 498] on div "Logo Style Link Logo Image Text Drag files here, click to choose files or selec…" at bounding box center [234, 308] width 320 height 429
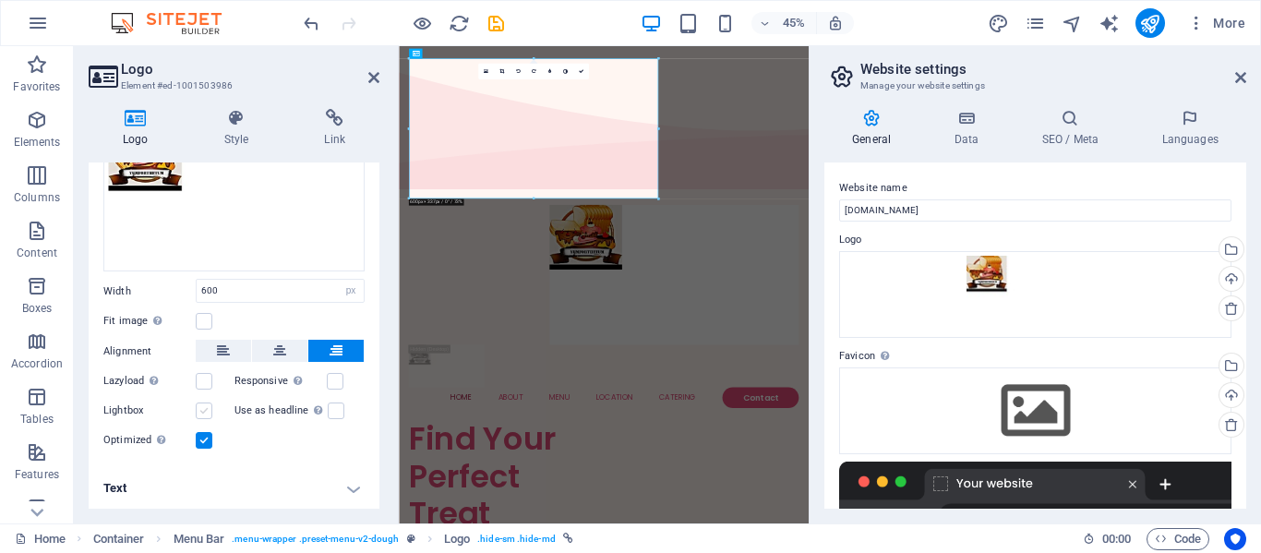
click at [209, 409] on label at bounding box center [204, 411] width 17 height 17
click at [0, 0] on input "Lightbox" at bounding box center [0, 0] width 0 height 0
drag, startPoint x: 373, startPoint y: 476, endPoint x: 373, endPoint y: 275, distance: 200.4
click at [373, 275] on ul "Logo Image Text Drag files here, click to choose files or select files from Fil…" at bounding box center [234, 276] width 291 height 469
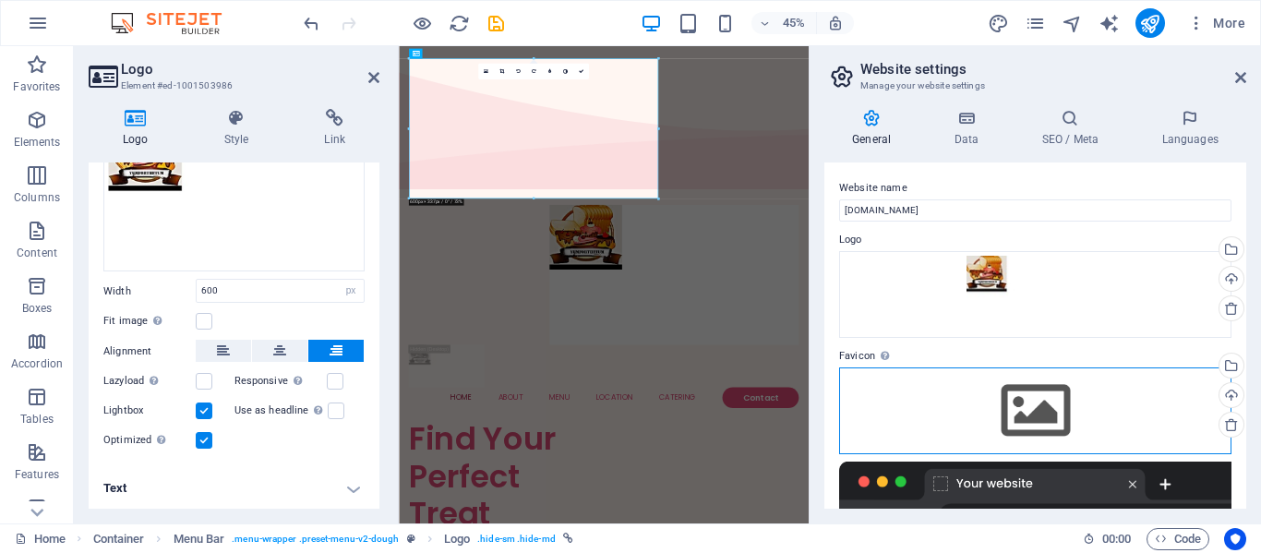
click at [1056, 406] on div "Drag files here, click to choose files or select files from Files or our free s…" at bounding box center [1035, 410] width 392 height 87
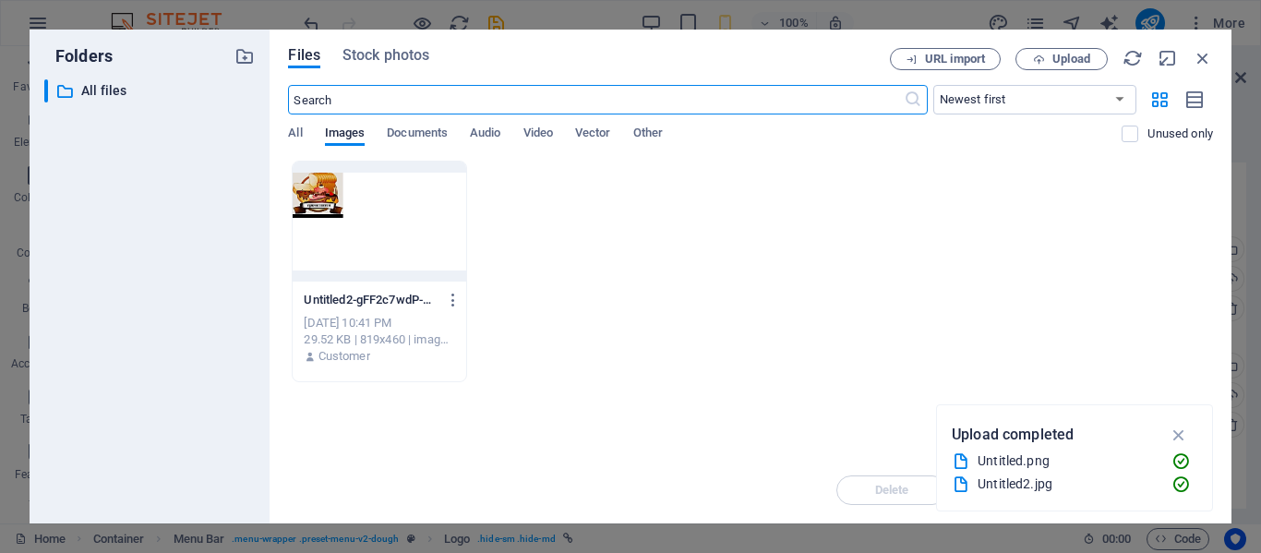
click at [314, 205] on div at bounding box center [379, 222] width 173 height 120
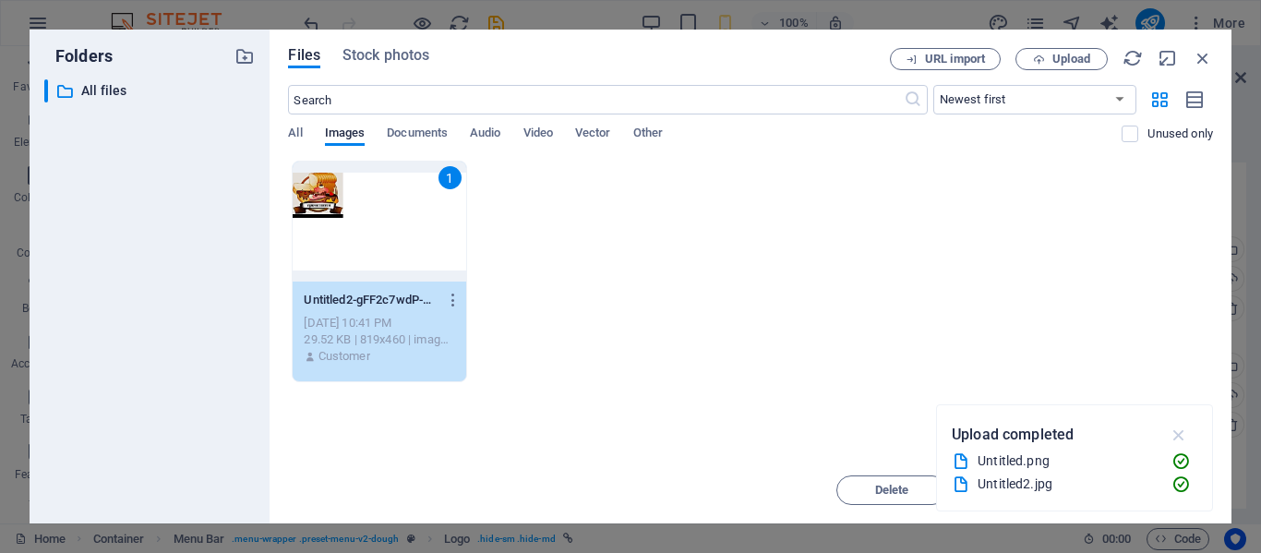
click at [1184, 438] on icon "button" at bounding box center [1179, 435] width 21 height 20
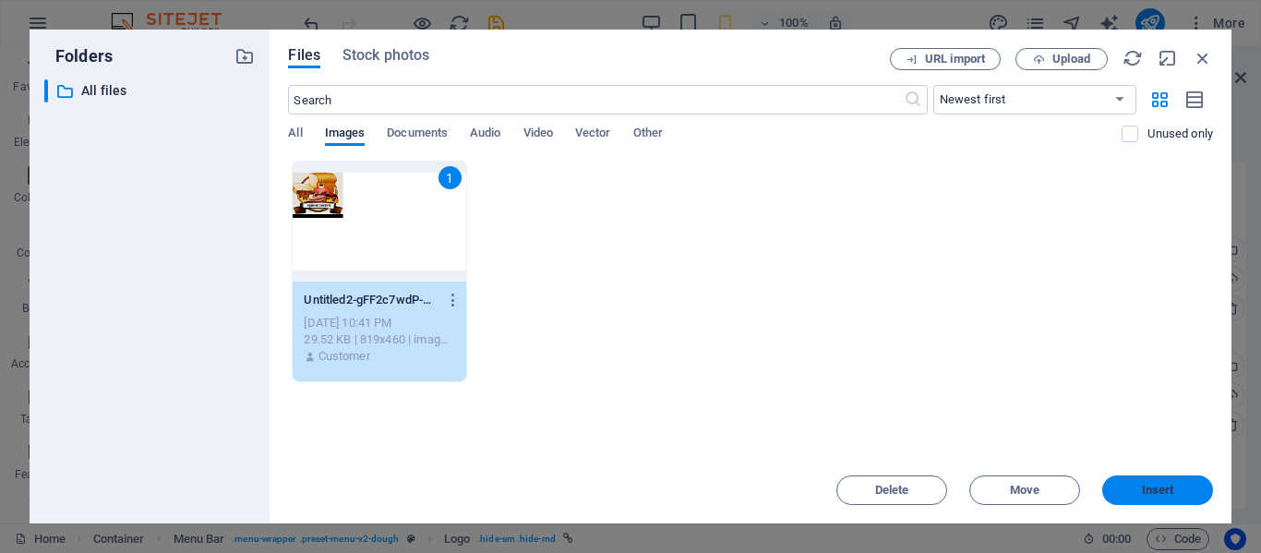
click at [1171, 494] on span "Insert" at bounding box center [1158, 490] width 32 height 11
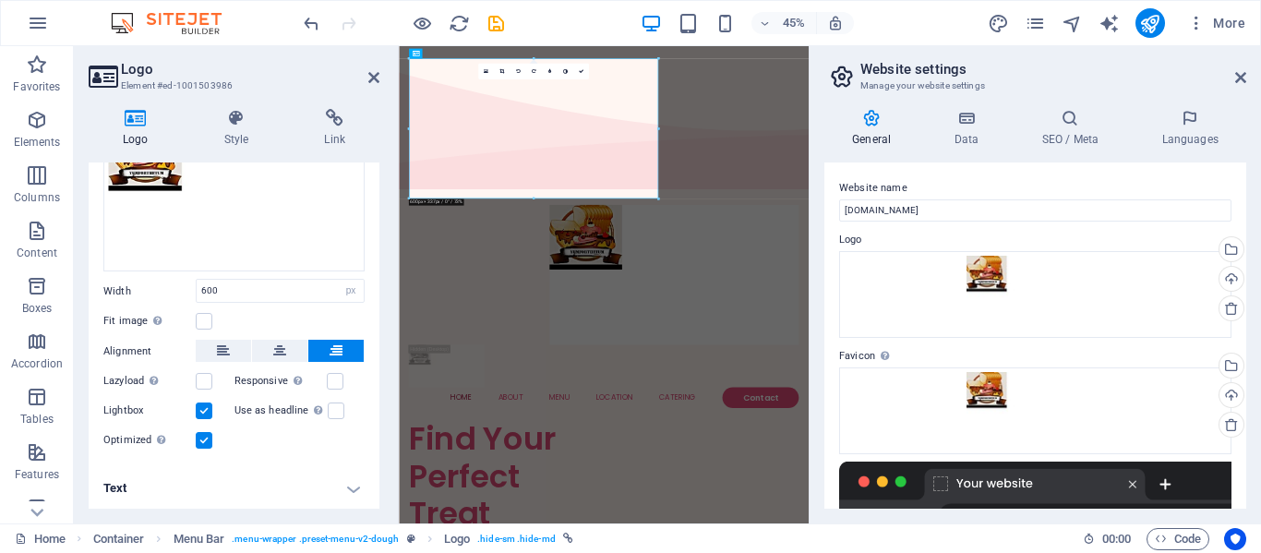
drag, startPoint x: 1247, startPoint y: 332, endPoint x: 1260, endPoint y: 416, distance: 85.2
click at [1260, 416] on div "General Data SEO / Meta Languages Website name [DOMAIN_NAME] Logo Drag files he…" at bounding box center [1036, 308] width 452 height 429
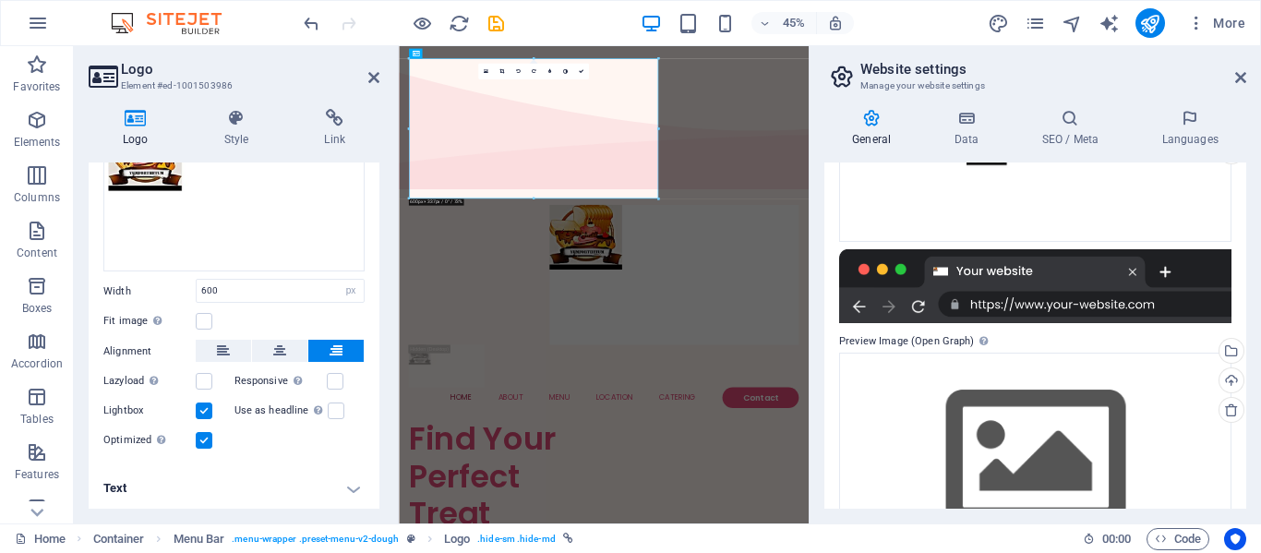
scroll to position [343, 0]
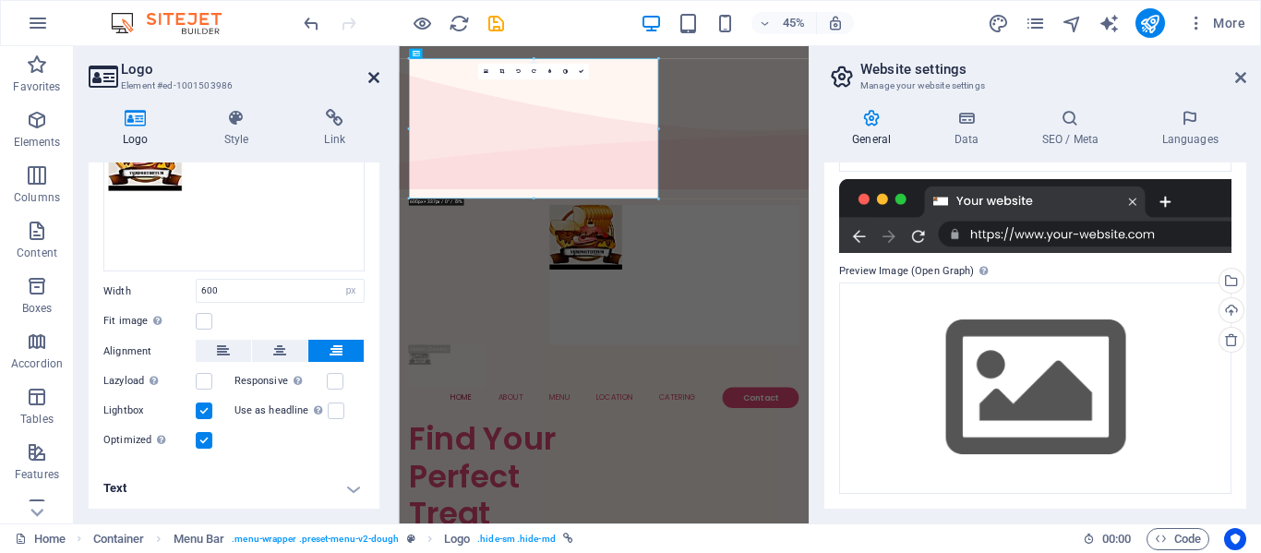
click at [374, 78] on icon at bounding box center [373, 77] width 11 height 15
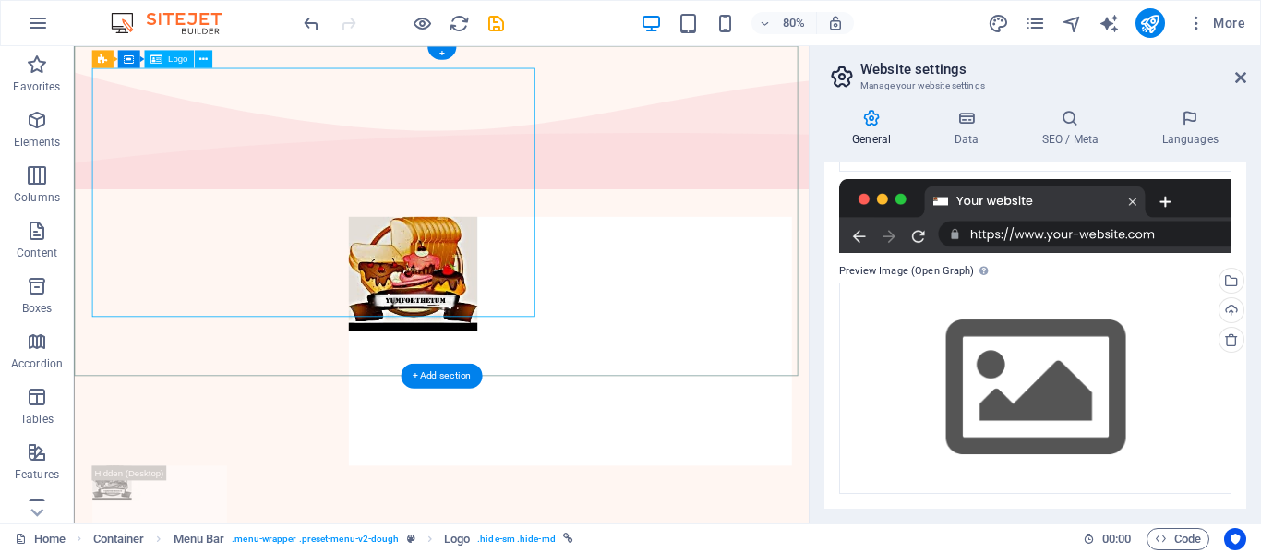
click at [629, 363] on div at bounding box center [533, 414] width 874 height 311
click at [202, 55] on icon at bounding box center [203, 60] width 8 height 16
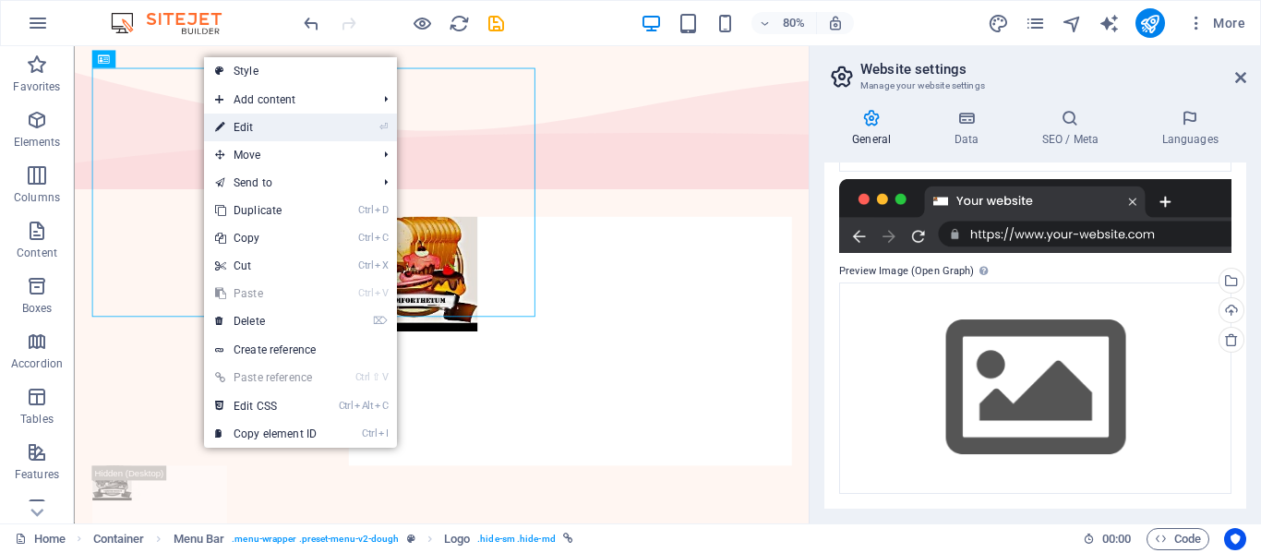
click at [251, 134] on link "⏎ Edit" at bounding box center [266, 128] width 124 height 28
select select "px"
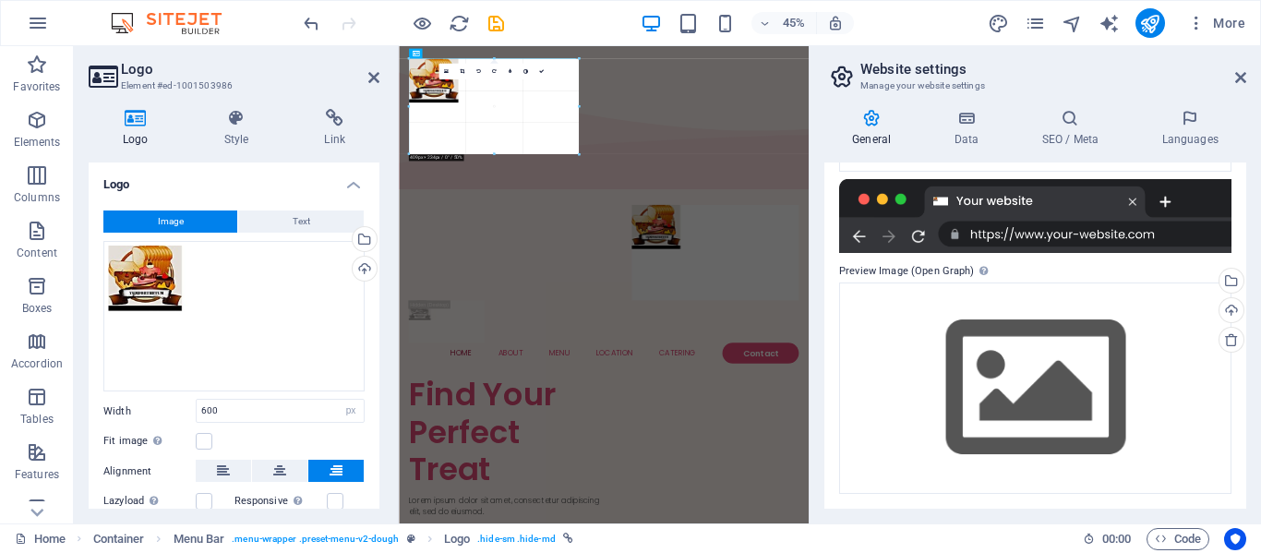
drag, startPoint x: 660, startPoint y: 200, endPoint x: 477, endPoint y: 54, distance: 233.9
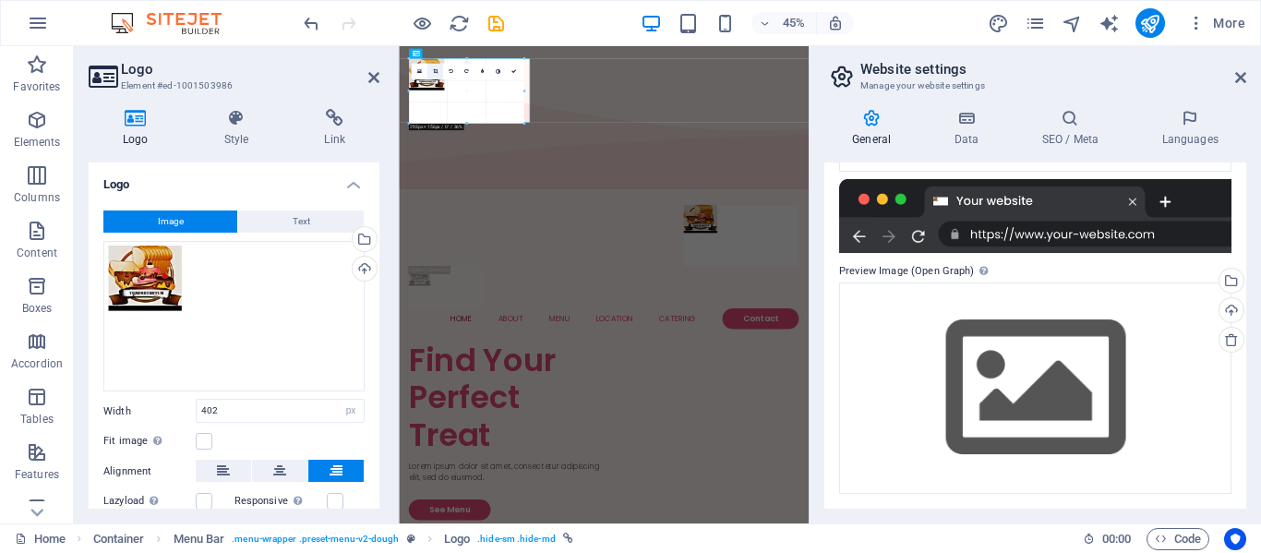
drag, startPoint x: 575, startPoint y: 150, endPoint x: 432, endPoint y: 76, distance: 161.1
type input "278"
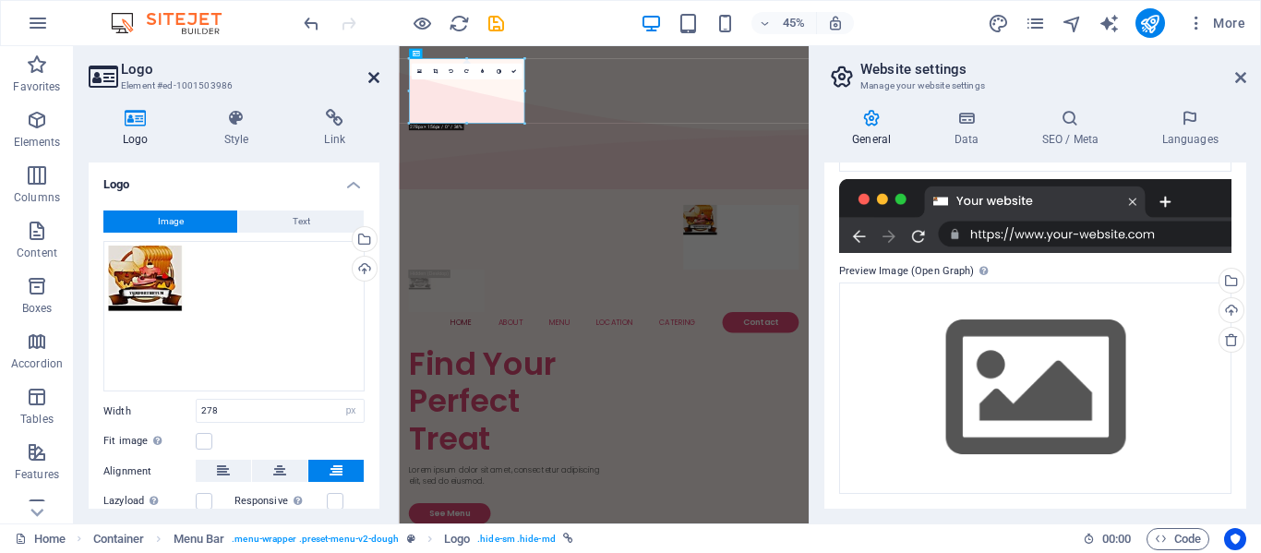
click at [375, 74] on icon at bounding box center [373, 77] width 11 height 15
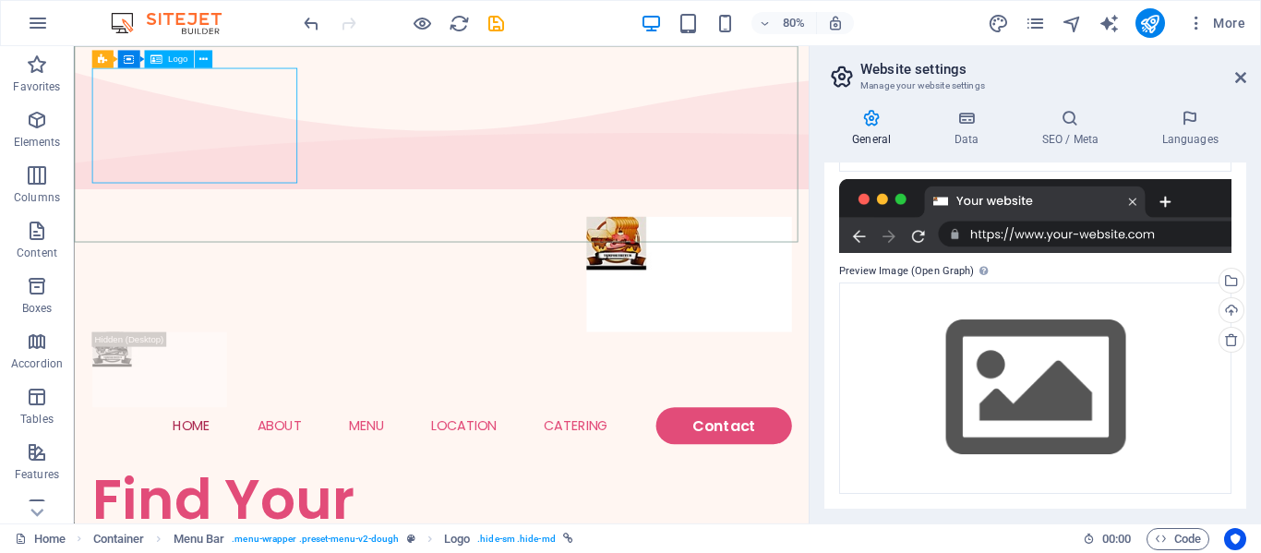
click at [175, 62] on span "Logo" at bounding box center [177, 59] width 19 height 9
drag, startPoint x: 249, startPoint y: 108, endPoint x: 265, endPoint y: 122, distance: 20.9
click at [88, 54] on icon at bounding box center [84, 55] width 10 height 18
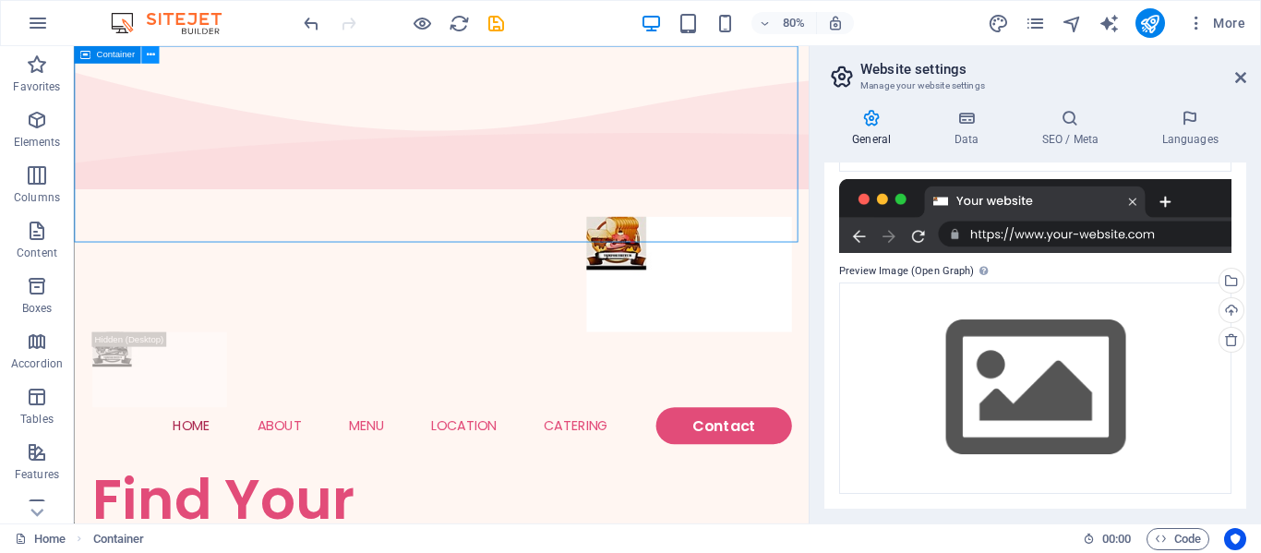
click at [157, 54] on button at bounding box center [150, 55] width 18 height 18
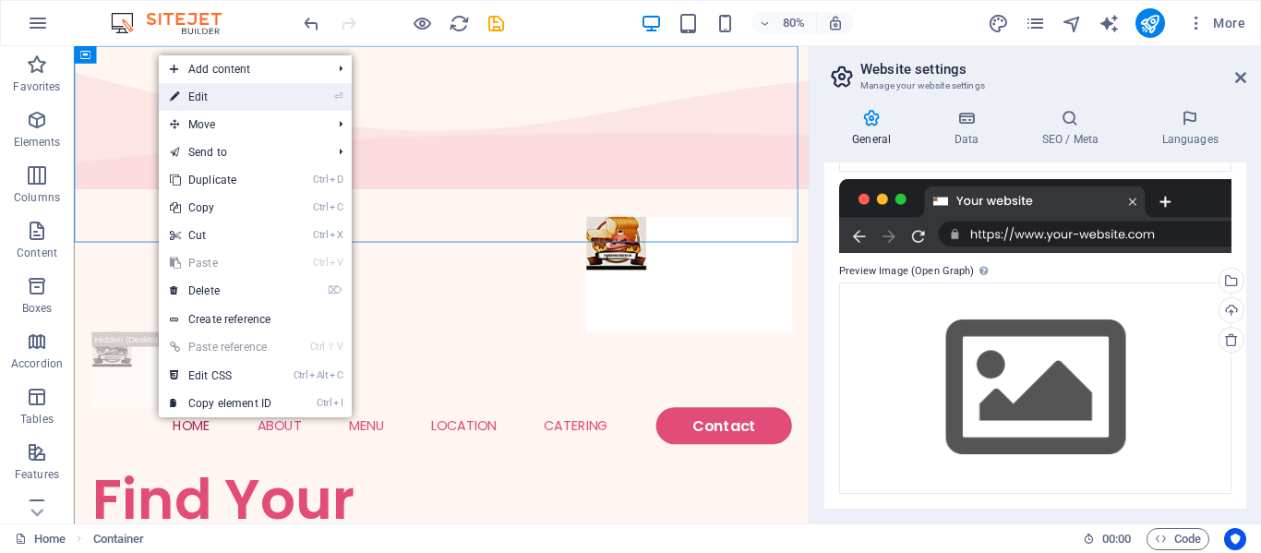
click at [183, 87] on link "⏎ Edit" at bounding box center [221, 97] width 124 height 28
select select "multiple-waves"
select select "vh"
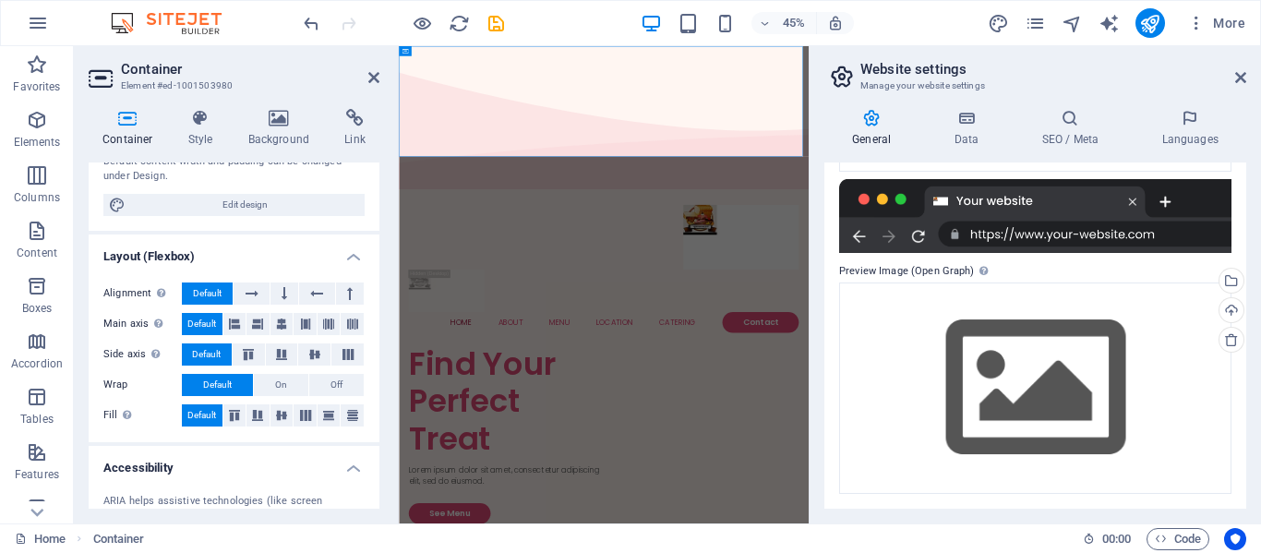
scroll to position [200, 0]
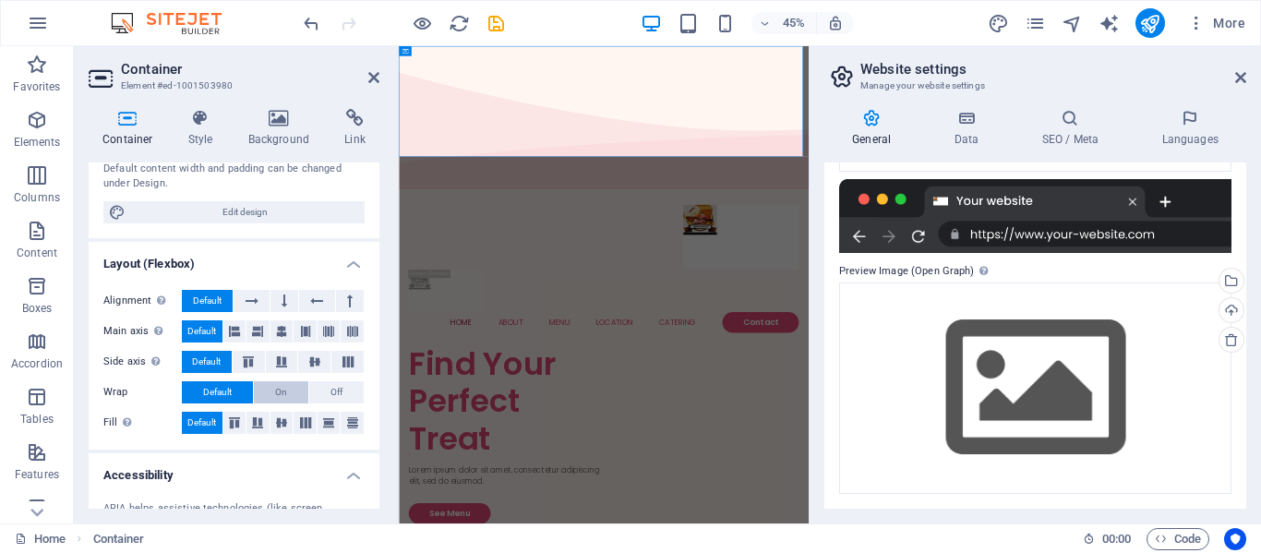
click at [286, 390] on button "On" at bounding box center [281, 392] width 54 height 22
click at [306, 418] on icon at bounding box center [306, 422] width 22 height 11
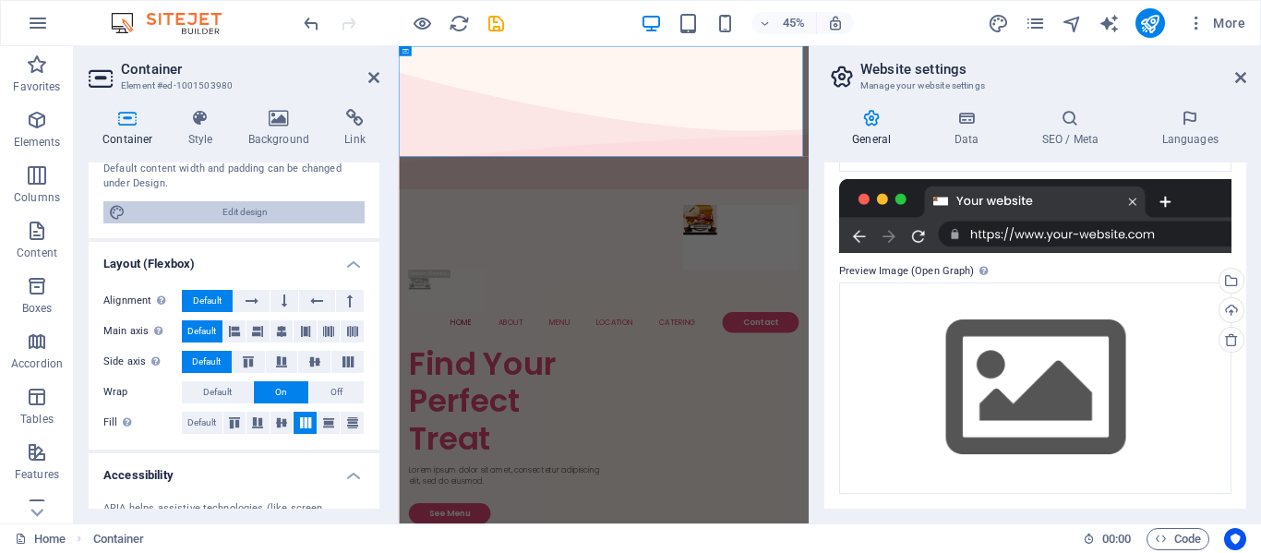
click at [271, 201] on span "Edit design" at bounding box center [245, 212] width 228 height 22
select select "rem"
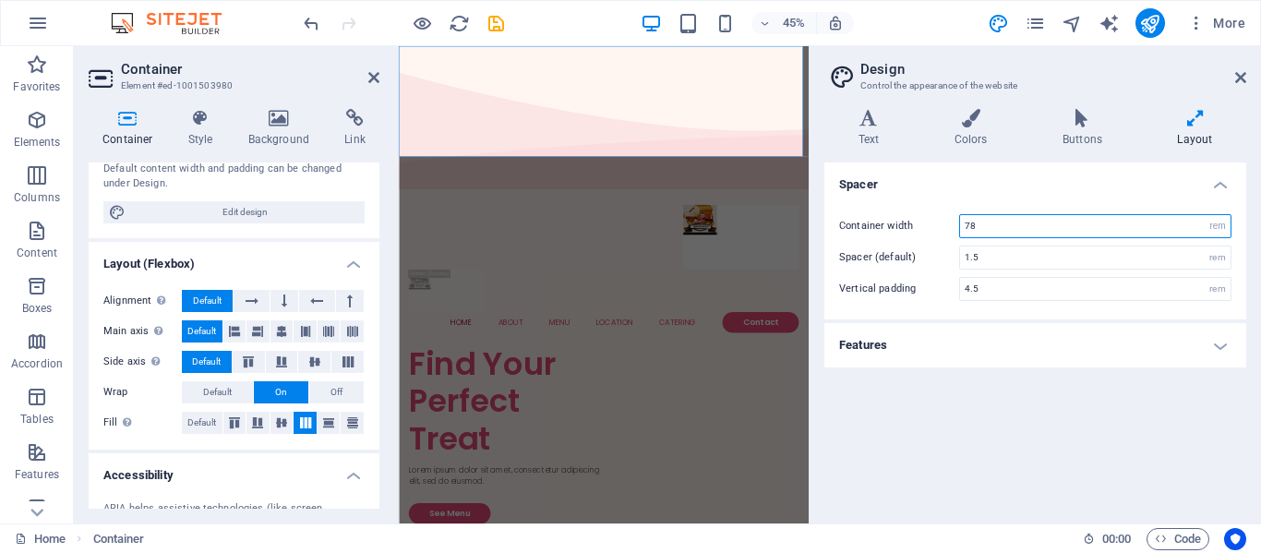
click at [1000, 224] on input "78" at bounding box center [1095, 226] width 271 height 22
type input "7"
click at [1000, 224] on input "number" at bounding box center [1095, 226] width 271 height 22
type input "20"
click at [1066, 403] on div "Spacer Container width 20 rem px Spacer (default) 1.5 rem Vertical padding 4.5 …" at bounding box center [1036, 336] width 422 height 346
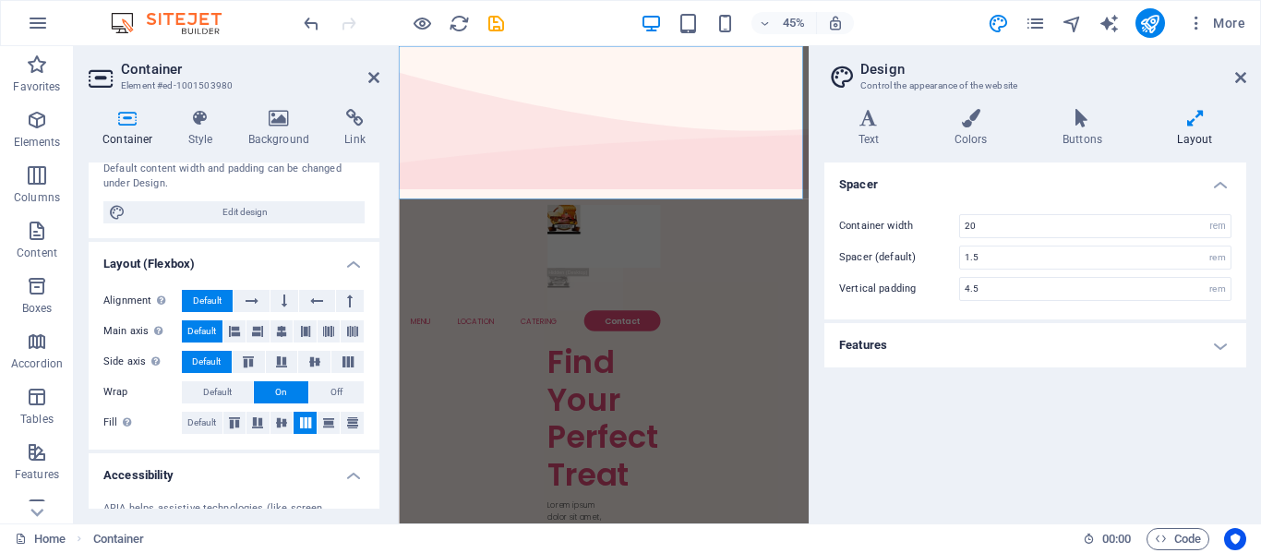
click at [1205, 124] on icon at bounding box center [1195, 118] width 102 height 18
click at [1220, 226] on select "rem px" at bounding box center [1218, 226] width 26 height 22
click at [1100, 248] on input "1.5" at bounding box center [1095, 258] width 271 height 22
type input "1"
type input "0"
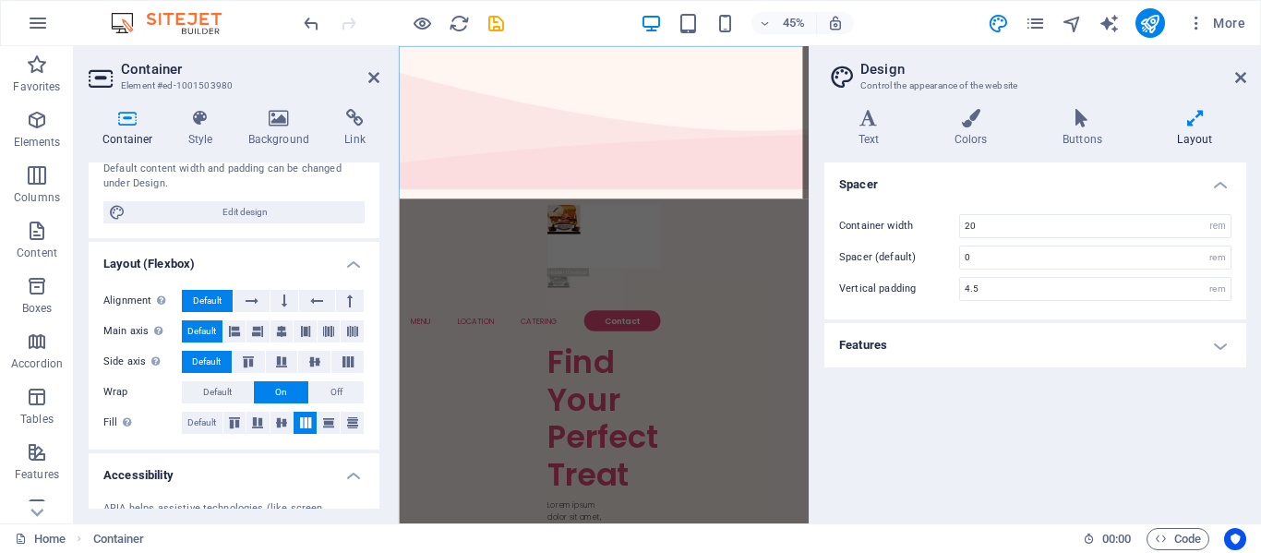
click at [1106, 321] on ul "Spacer Container width 20 rem px Spacer (default) 0 rem Vertical padding 4.5 re…" at bounding box center [1036, 265] width 422 height 205
click at [1014, 288] on input "4.5" at bounding box center [1095, 289] width 271 height 22
type input "4"
click at [1030, 382] on div "Spacer Container width 20 rem px Spacer (default) 0 rem Vertical padding rem Fe…" at bounding box center [1036, 336] width 422 height 346
click at [1001, 233] on input "20" at bounding box center [1095, 226] width 271 height 22
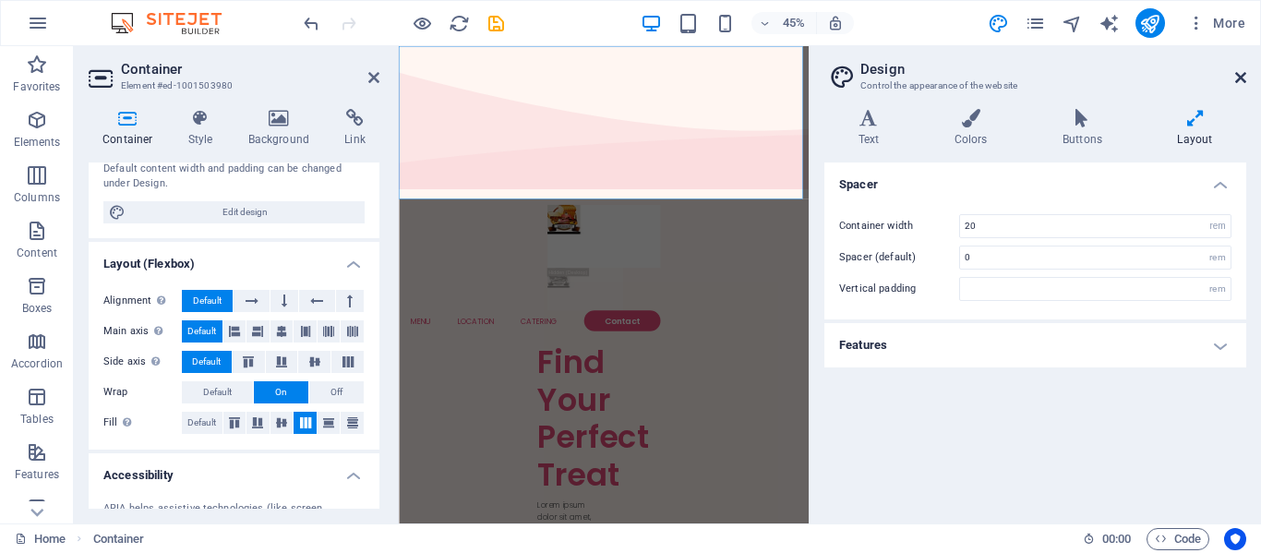
click at [1241, 77] on icon at bounding box center [1240, 77] width 11 height 15
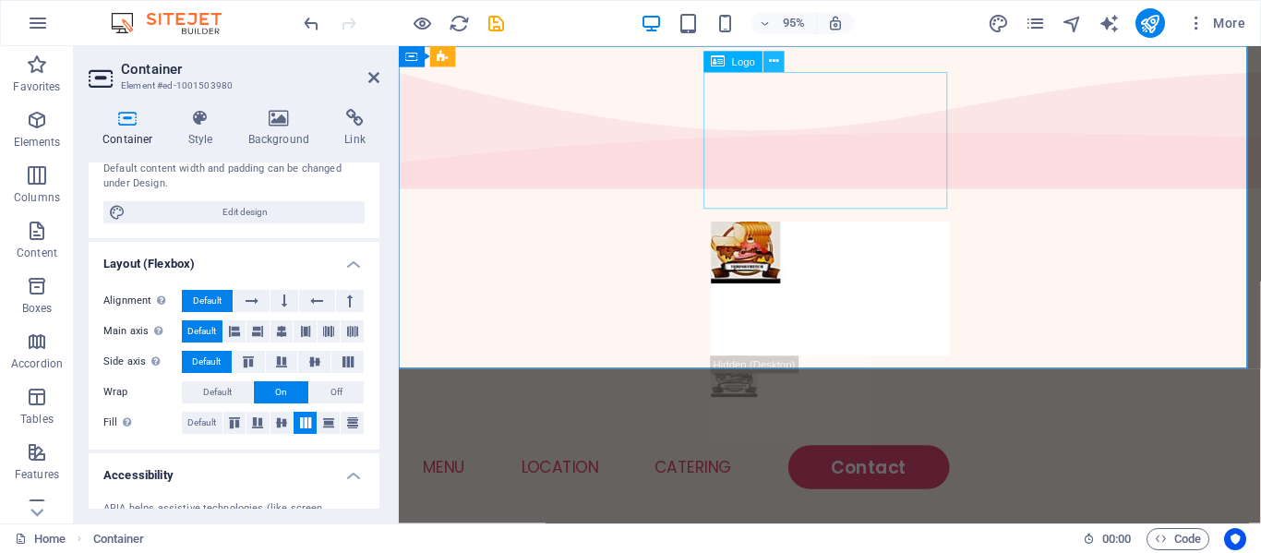
click at [773, 59] on icon at bounding box center [773, 62] width 9 height 18
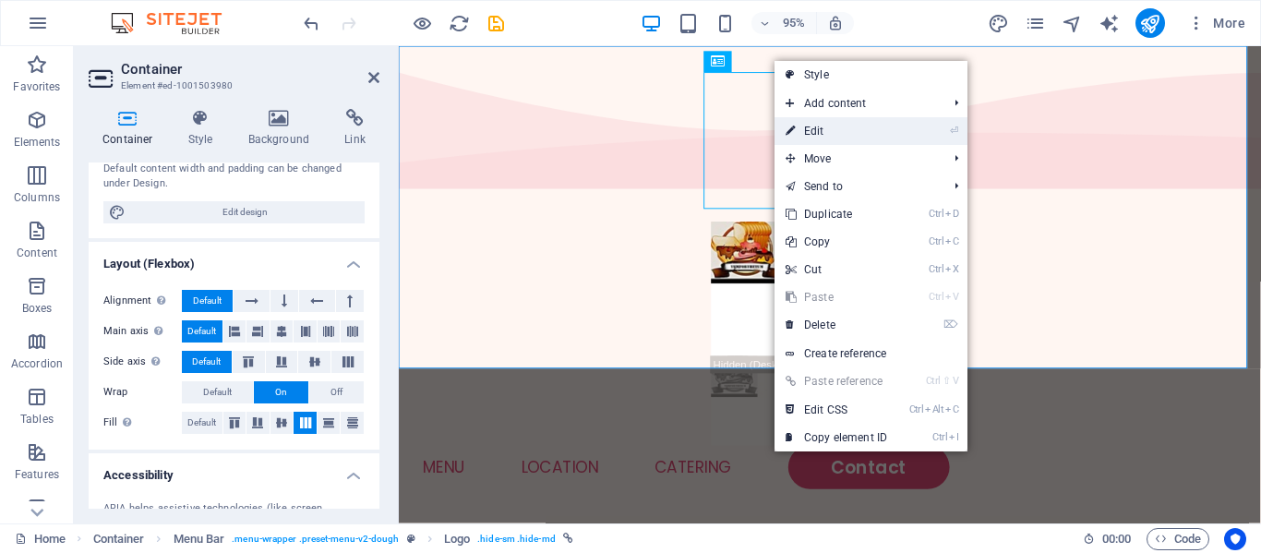
click at [814, 139] on link "⏎ Edit" at bounding box center [837, 131] width 124 height 28
select select "px"
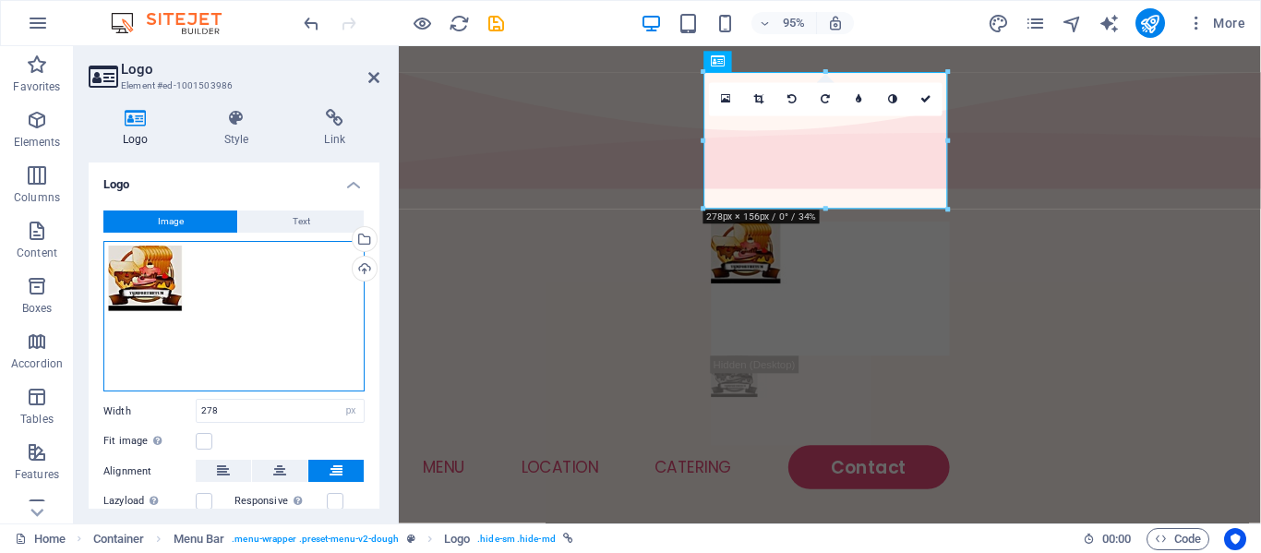
click at [163, 278] on div "Drag files here, click to choose files or select files from Files or our free s…" at bounding box center [233, 316] width 261 height 151
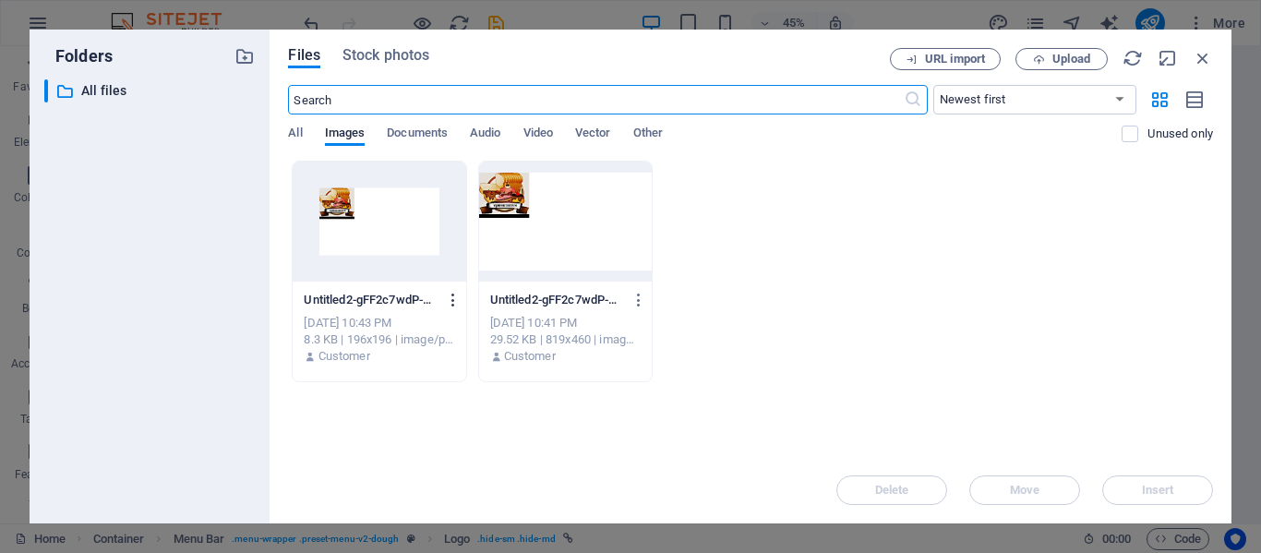
click at [451, 295] on icon "button" at bounding box center [454, 300] width 18 height 17
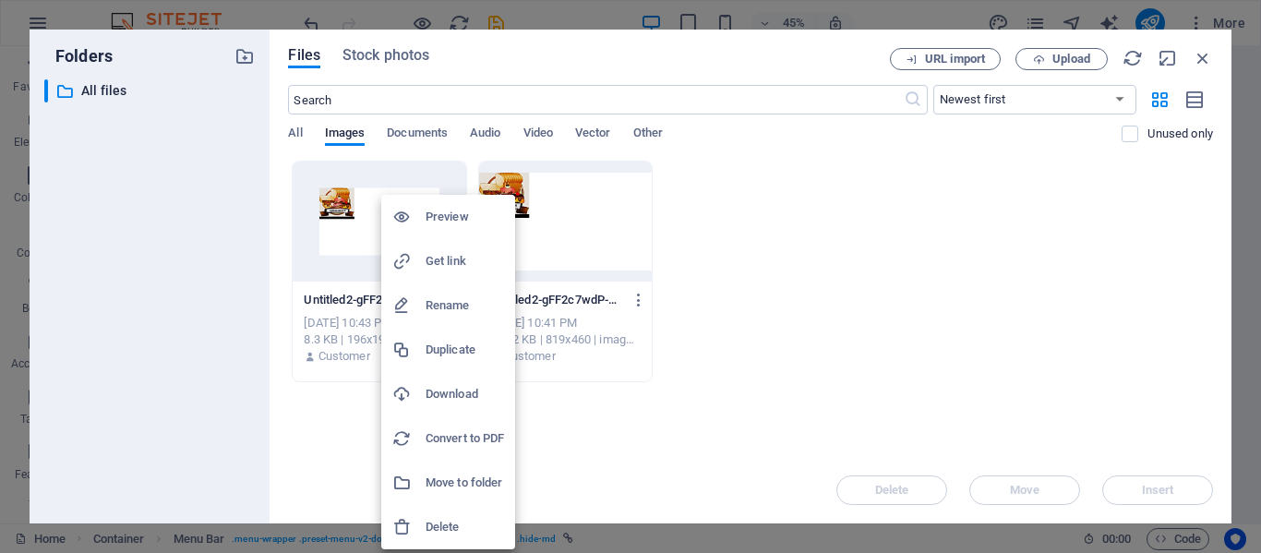
drag, startPoint x: 451, startPoint y: 295, endPoint x: 443, endPoint y: 521, distance: 225.4
click at [443, 521] on ul "Preview Get link Rename Duplicate Download Convert to PDF Move to folder Delete" at bounding box center [448, 372] width 134 height 355
click at [443, 521] on h6 "Delete" at bounding box center [465, 527] width 78 height 22
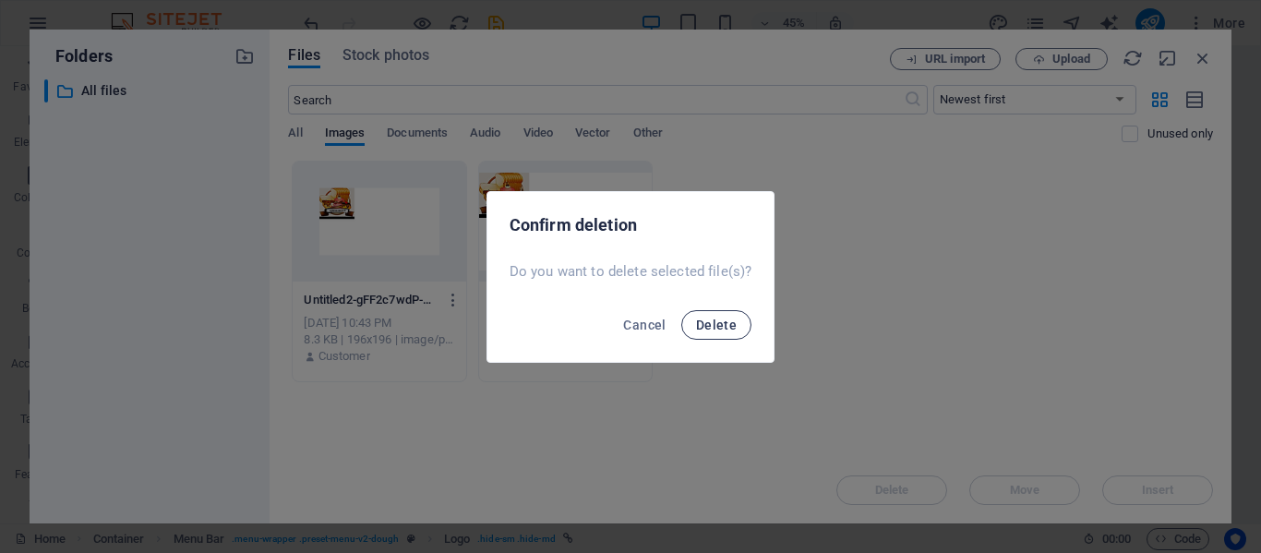
click at [705, 327] on span "Delete" at bounding box center [716, 325] width 41 height 15
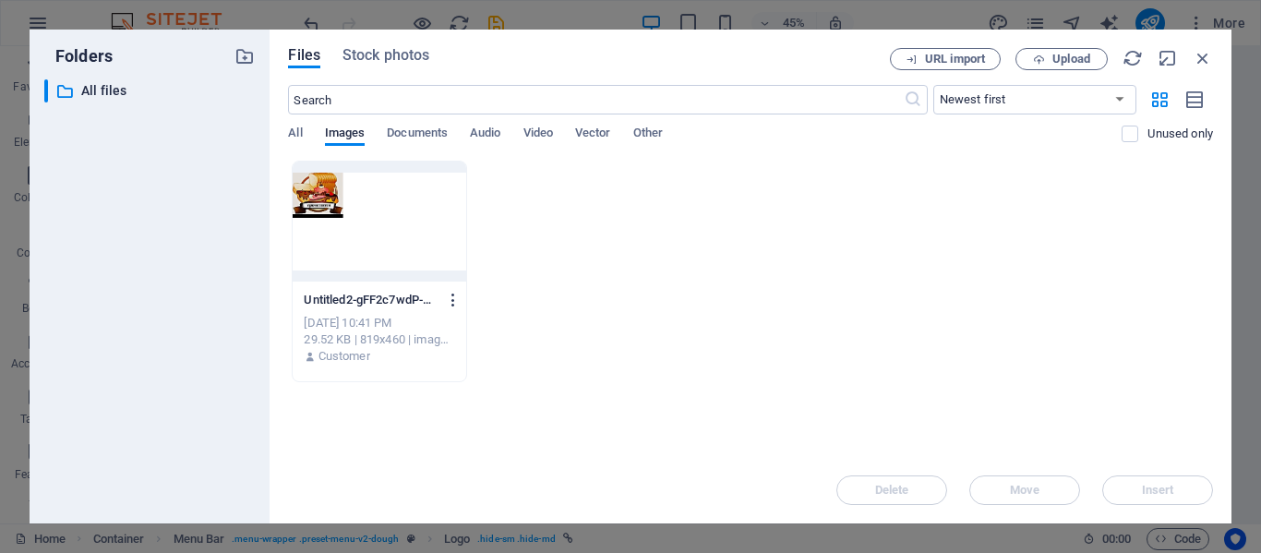
click at [452, 303] on icon "button" at bounding box center [454, 300] width 18 height 17
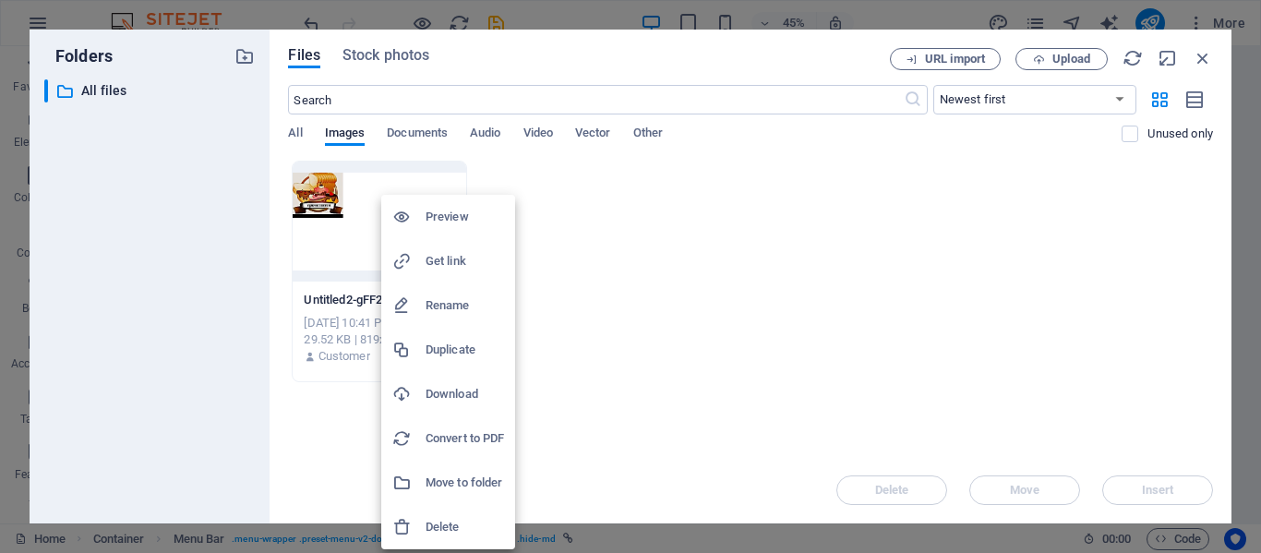
click at [452, 515] on li "Delete" at bounding box center [448, 527] width 134 height 44
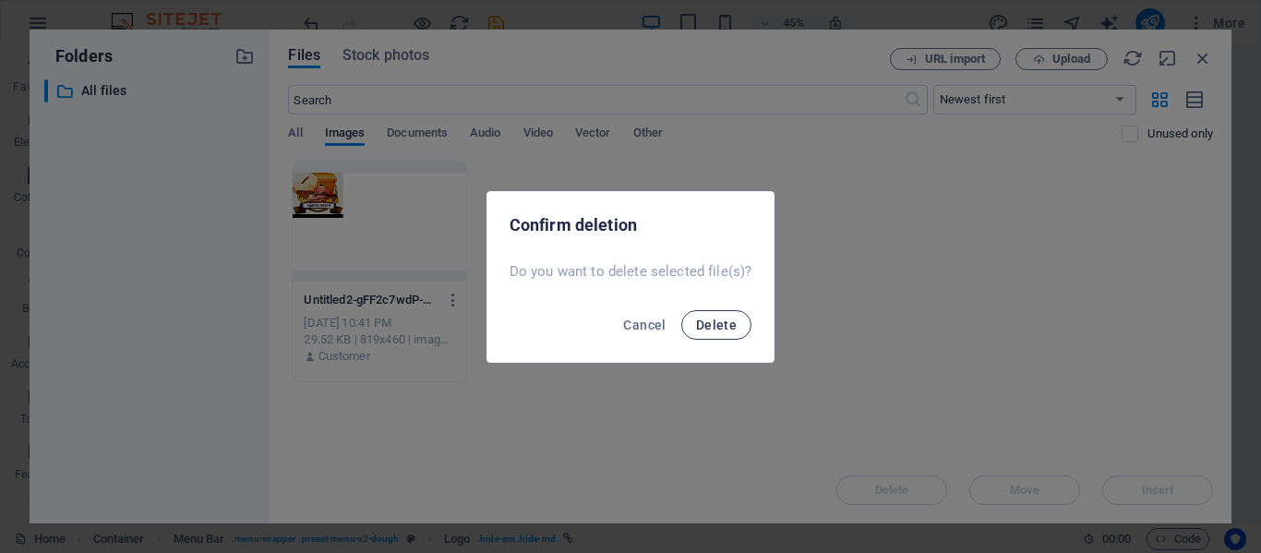
click at [709, 326] on span "Delete" at bounding box center [716, 325] width 41 height 15
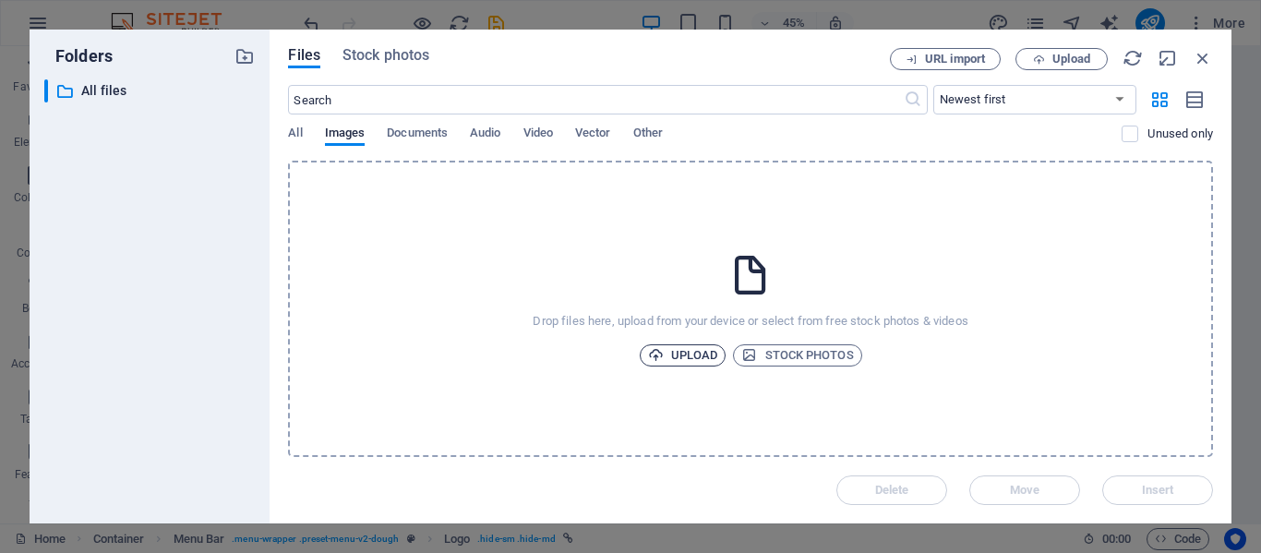
click at [693, 356] on span "Upload" at bounding box center [683, 355] width 70 height 22
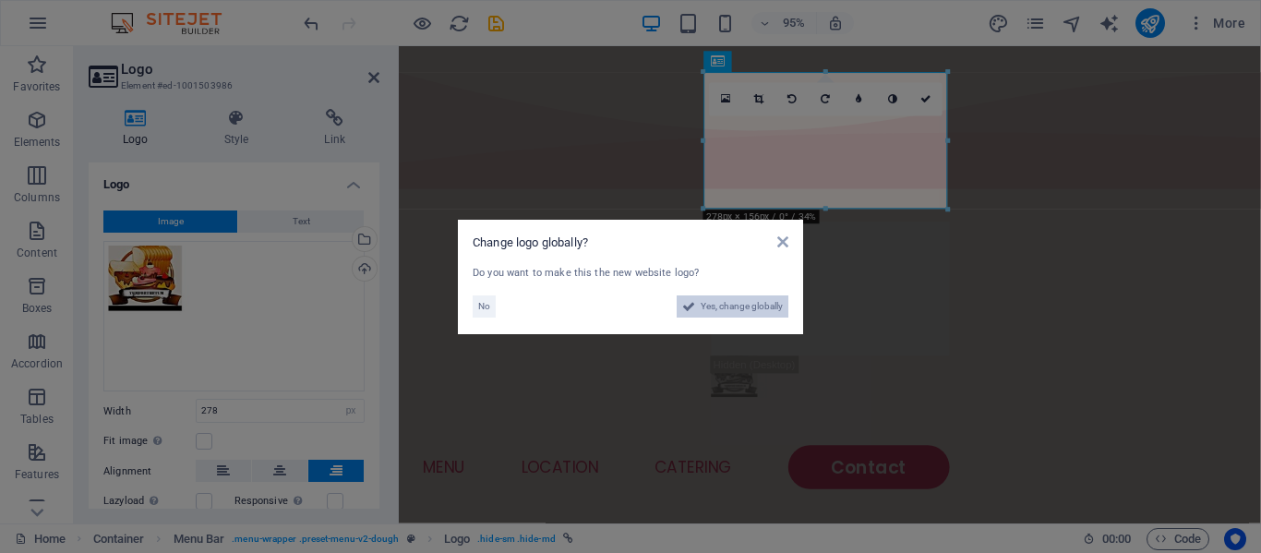
click at [689, 307] on icon at bounding box center [688, 306] width 13 height 22
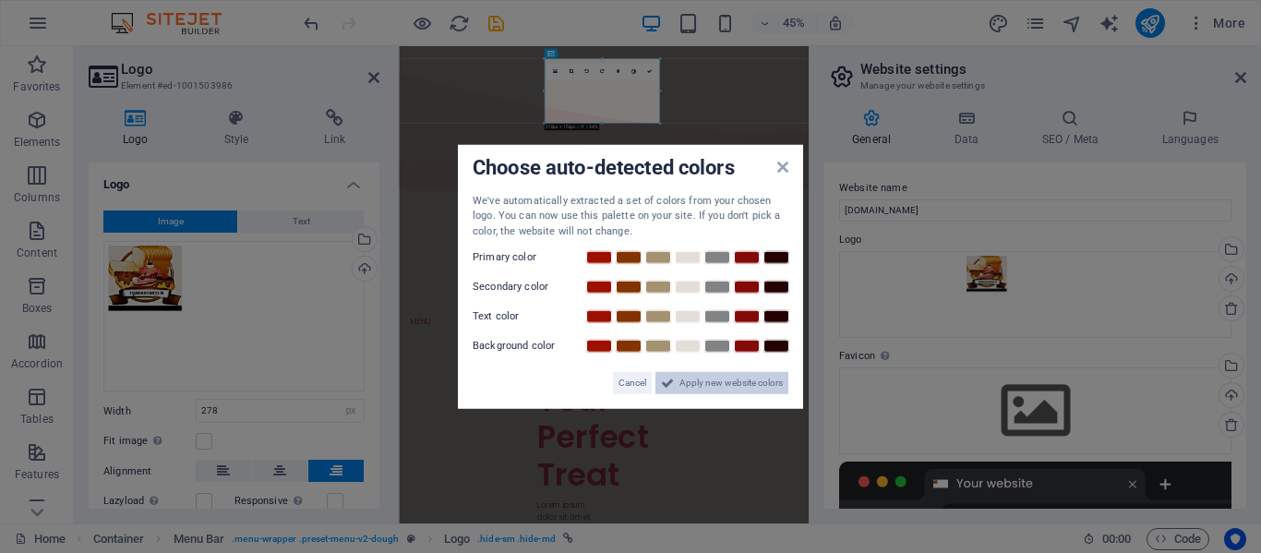
click at [748, 387] on span "Apply new website colors" at bounding box center [731, 383] width 103 height 22
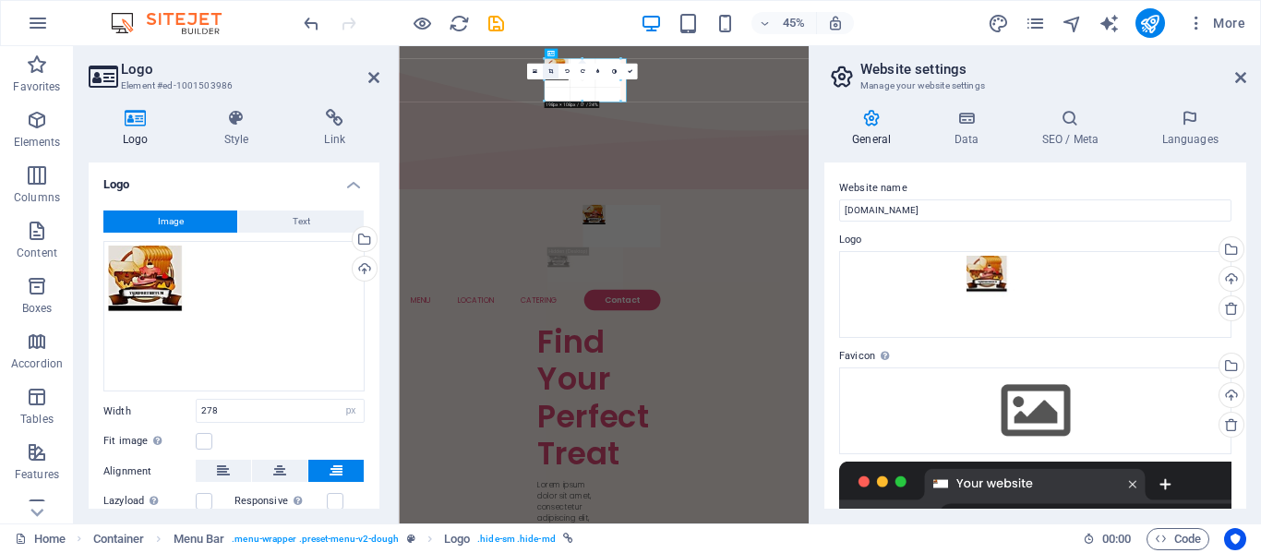
drag, startPoint x: 659, startPoint y: 121, endPoint x: 552, endPoint y: 73, distance: 117.4
drag, startPoint x: 1020, startPoint y: 144, endPoint x: 743, endPoint y: 152, distance: 277.1
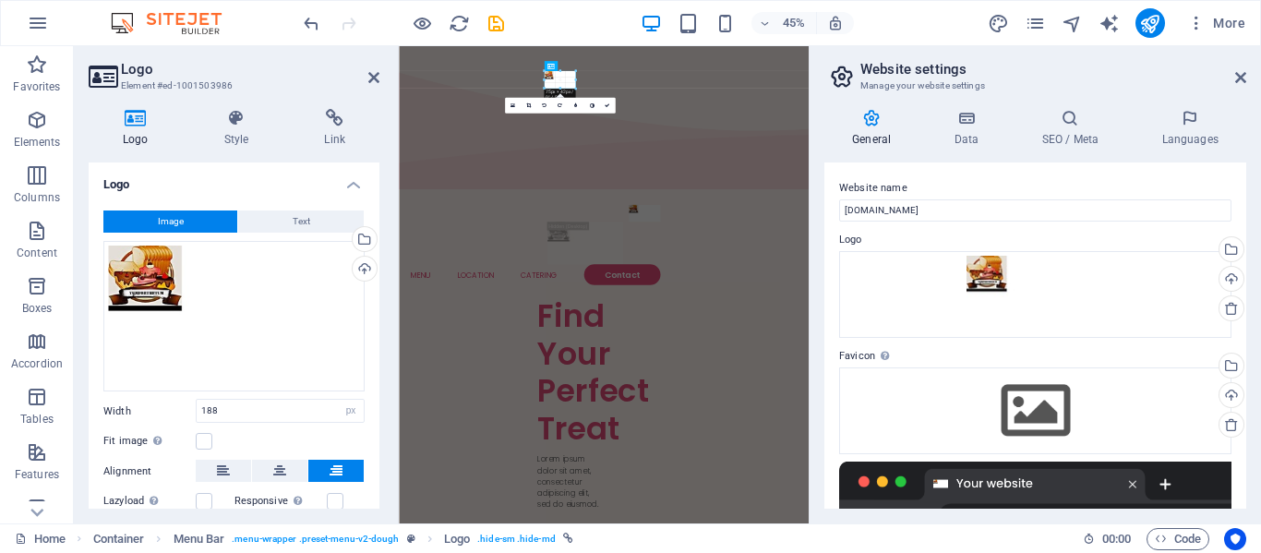
drag, startPoint x: 620, startPoint y: 100, endPoint x: 521, endPoint y: 39, distance: 116.1
drag, startPoint x: 574, startPoint y: 87, endPoint x: 552, endPoint y: 78, distance: 24.0
type input "57"
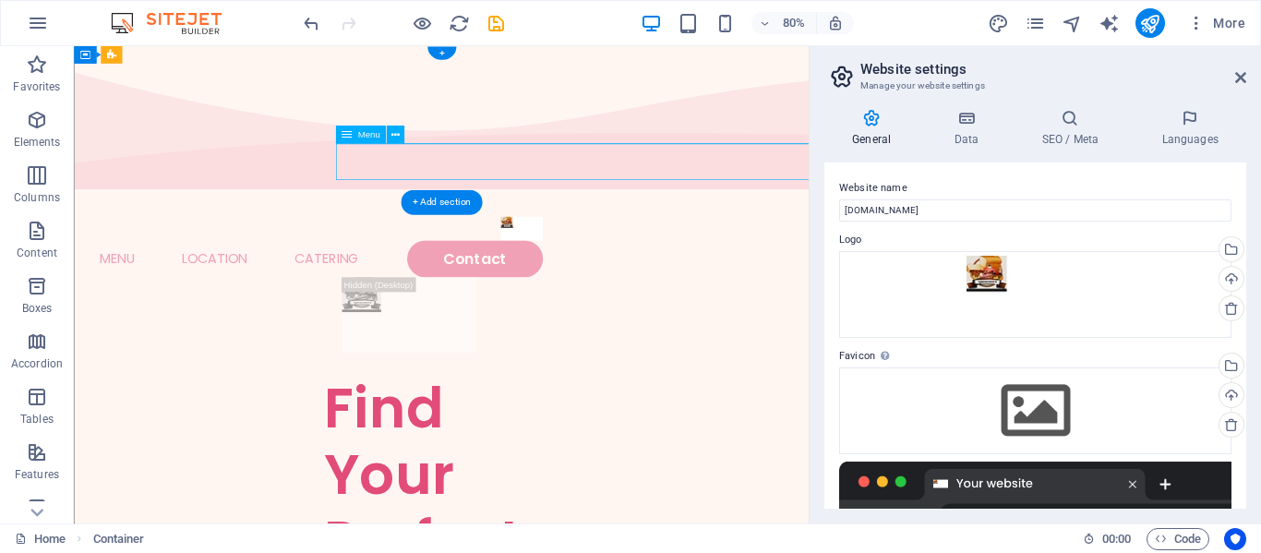
drag, startPoint x: 771, startPoint y: 333, endPoint x: 591, endPoint y: 169, distance: 243.8
click at [74, 46] on nav "Home About Menu Location Catering Contact" at bounding box center [74, 46] width 0 height 0
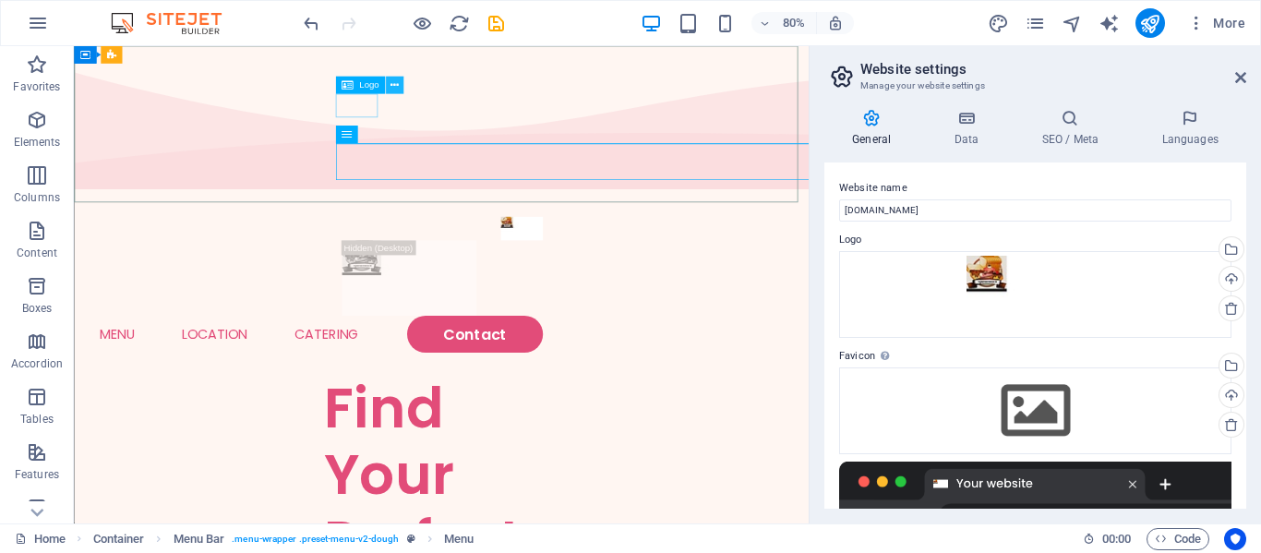
click at [396, 88] on icon at bounding box center [395, 86] width 8 height 16
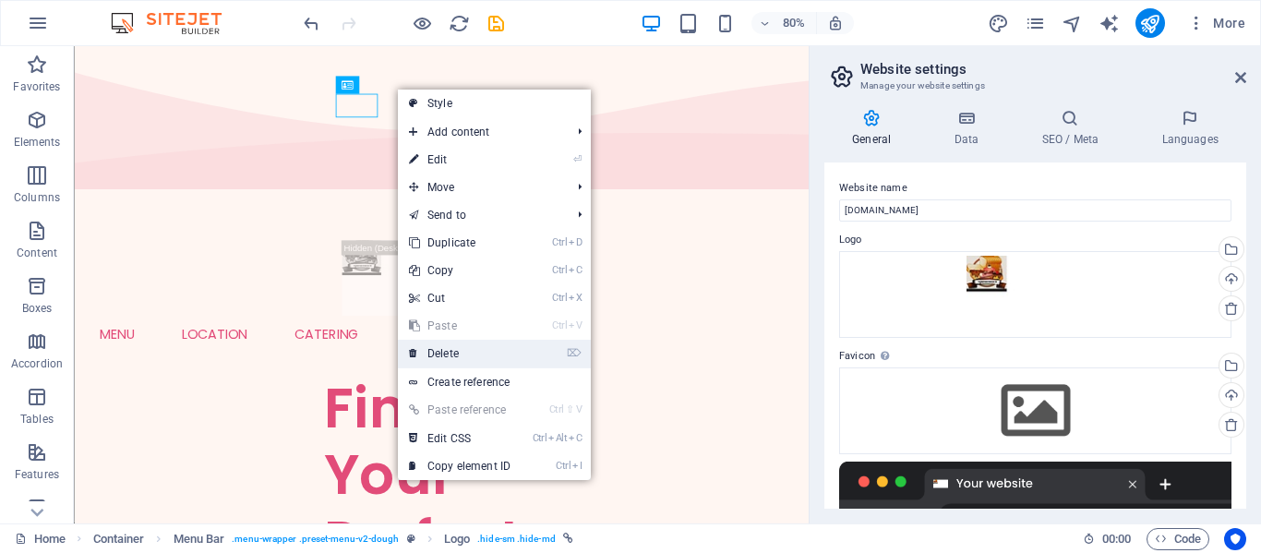
click at [446, 359] on link "⌦ Delete" at bounding box center [460, 354] width 124 height 28
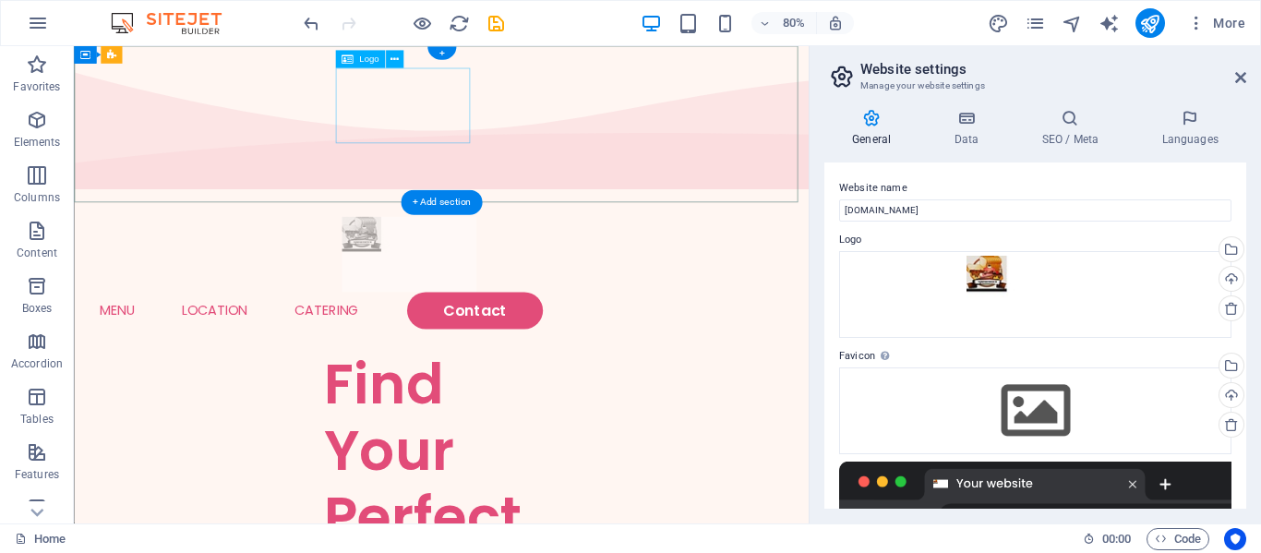
click at [444, 259] on div at bounding box center [533, 306] width 251 height 94
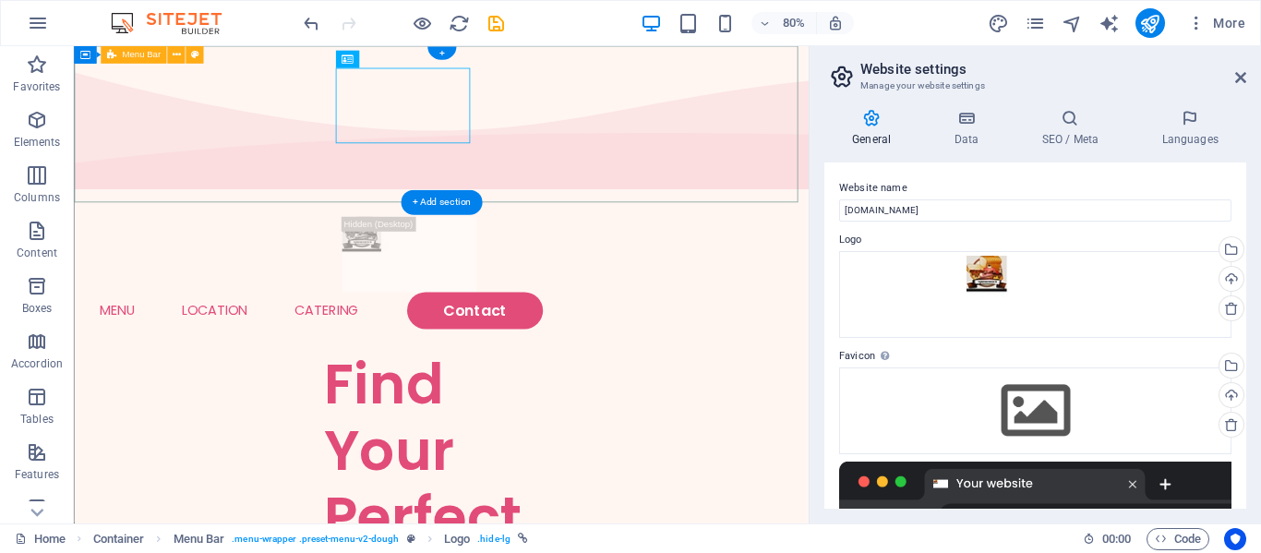
click at [739, 232] on div "Menu Home About Menu Location Catering Contact" at bounding box center [533, 330] width 919 height 196
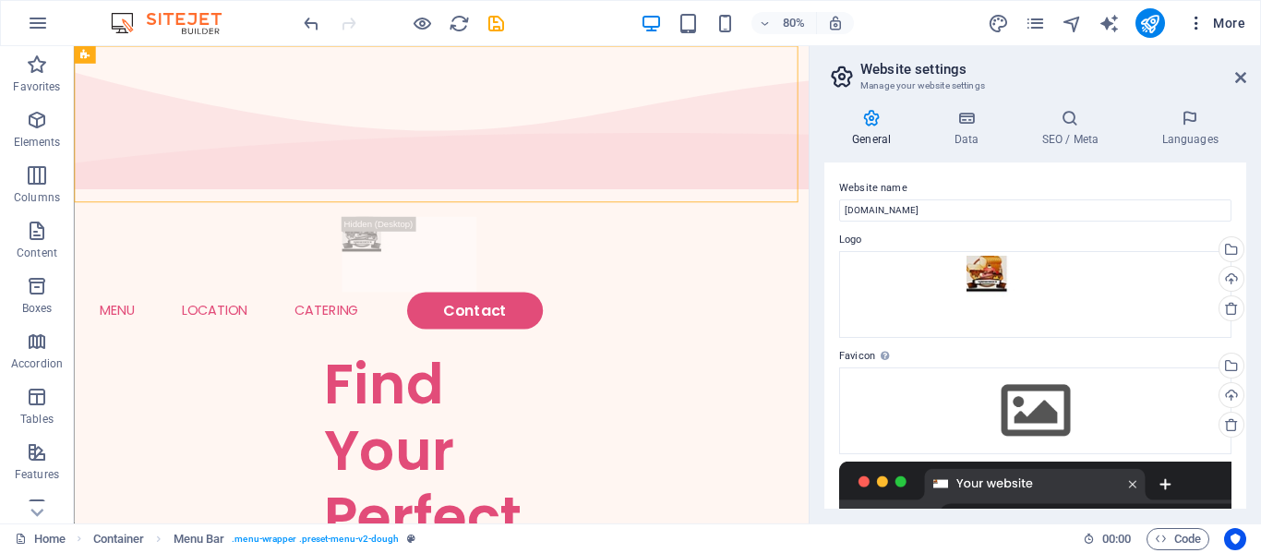
click at [1204, 26] on icon "button" at bounding box center [1196, 23] width 18 height 18
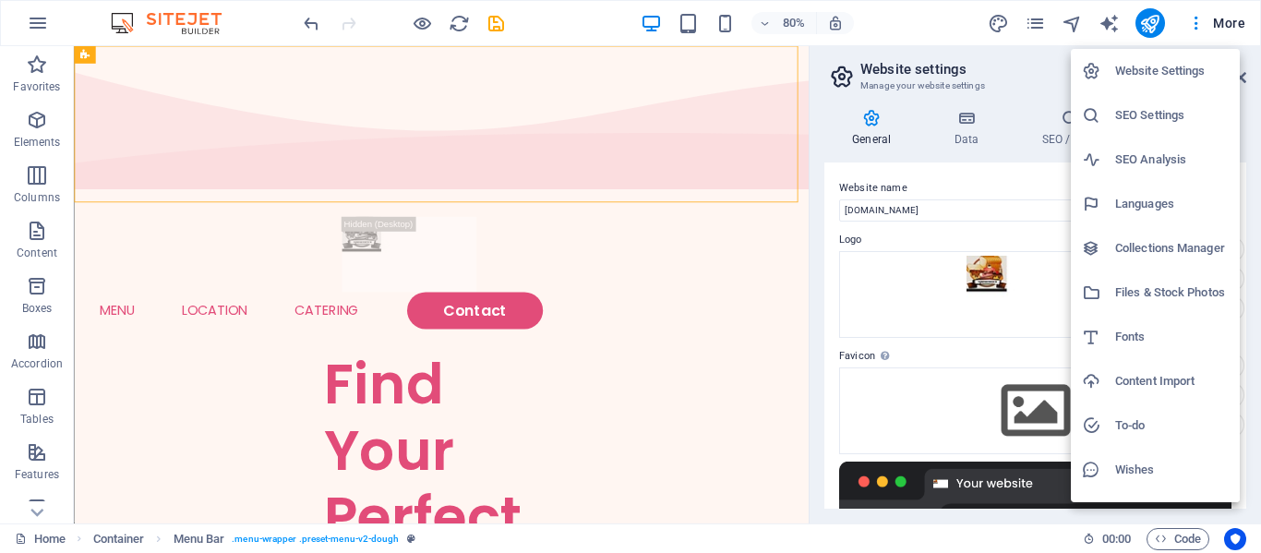
click at [1184, 71] on h6 "Website Settings" at bounding box center [1172, 71] width 114 height 22
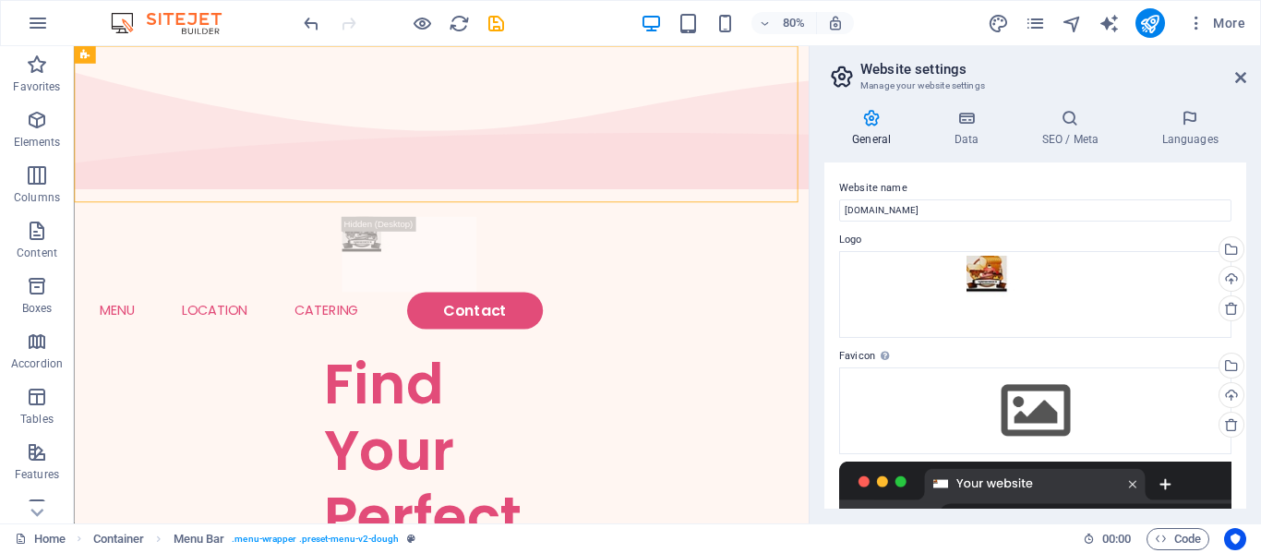
click at [1184, 71] on h2 "Website settings" at bounding box center [1054, 69] width 386 height 17
click at [1139, 23] on icon "publish" at bounding box center [1149, 23] width 21 height 21
